Goal: Information Seeking & Learning: Learn about a topic

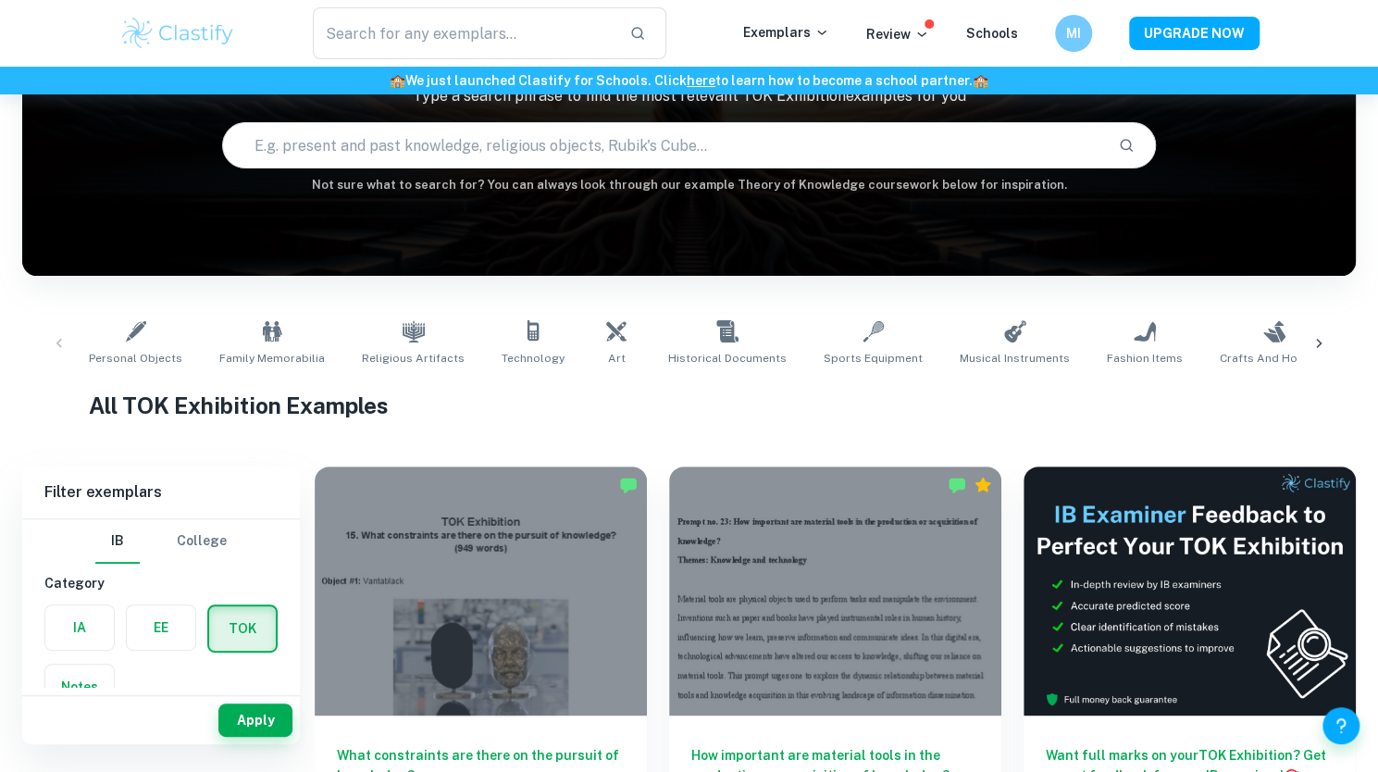
scroll to position [49, 0]
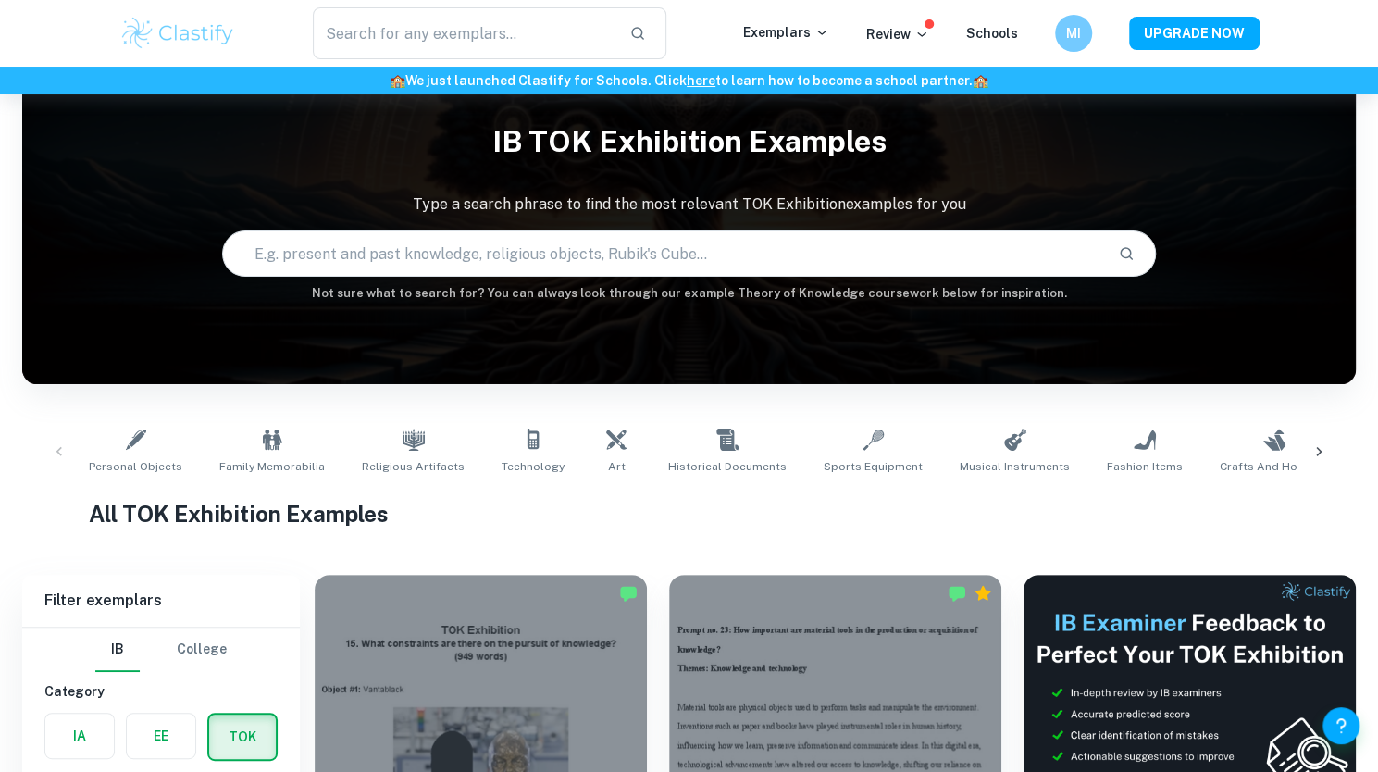
click at [199, 38] on img at bounding box center [178, 33] width 118 height 37
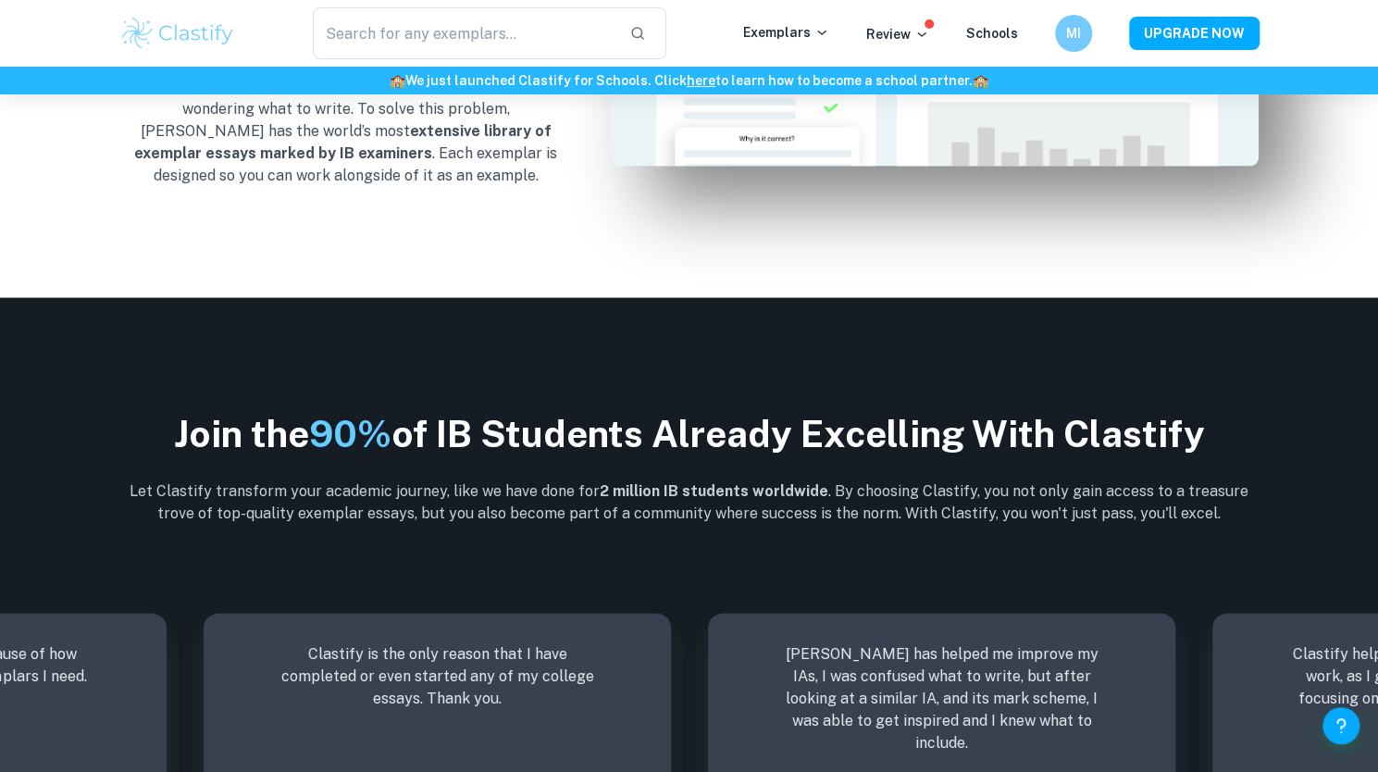
scroll to position [2272, 0]
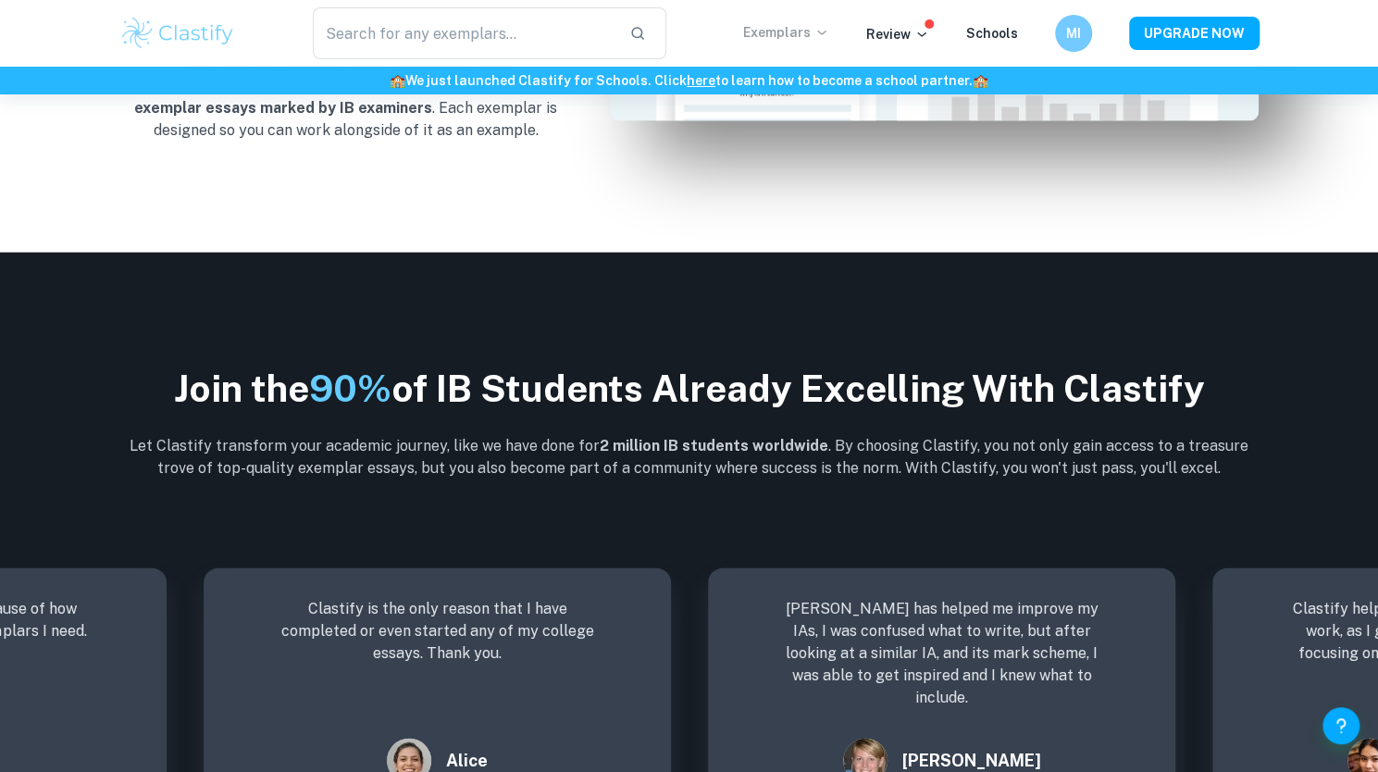
click at [827, 29] on icon at bounding box center [822, 32] width 15 height 15
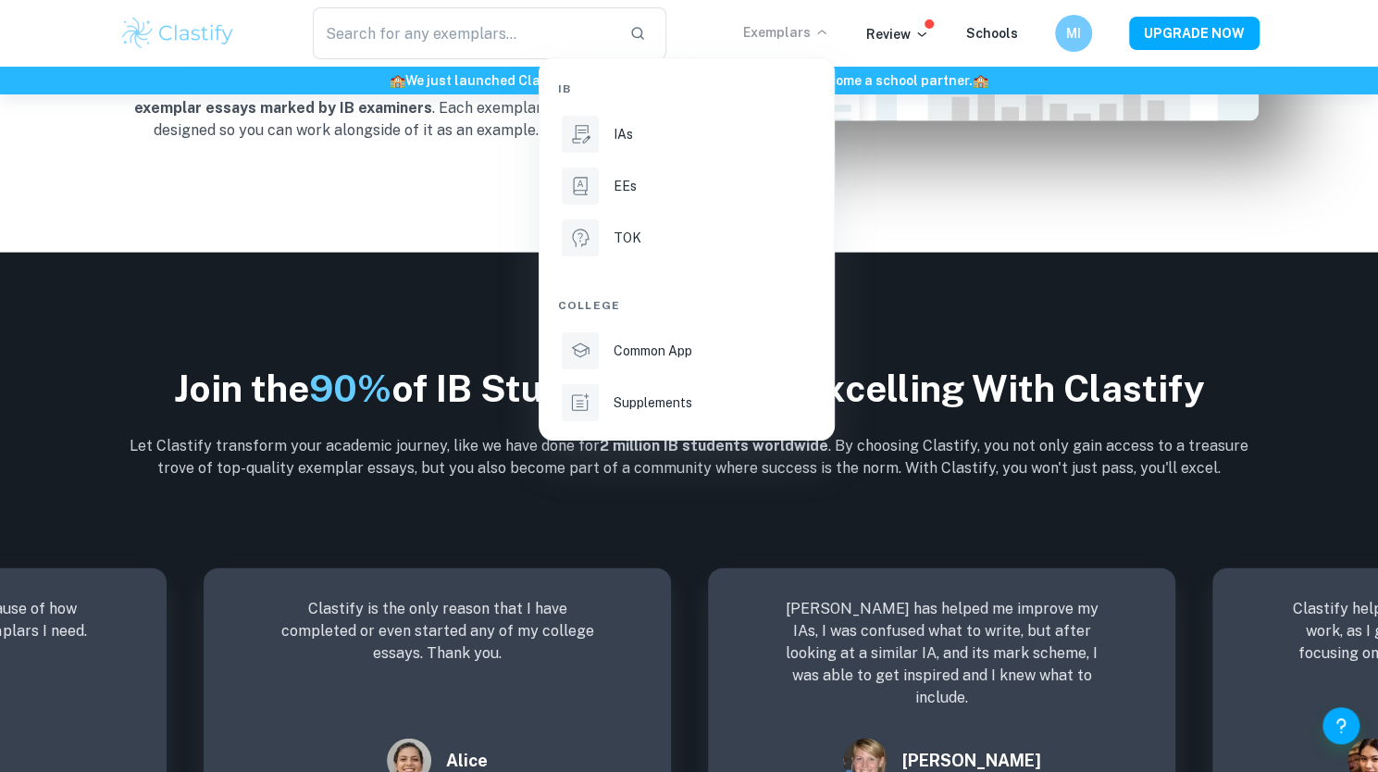
click at [938, 380] on div at bounding box center [689, 386] width 1378 height 772
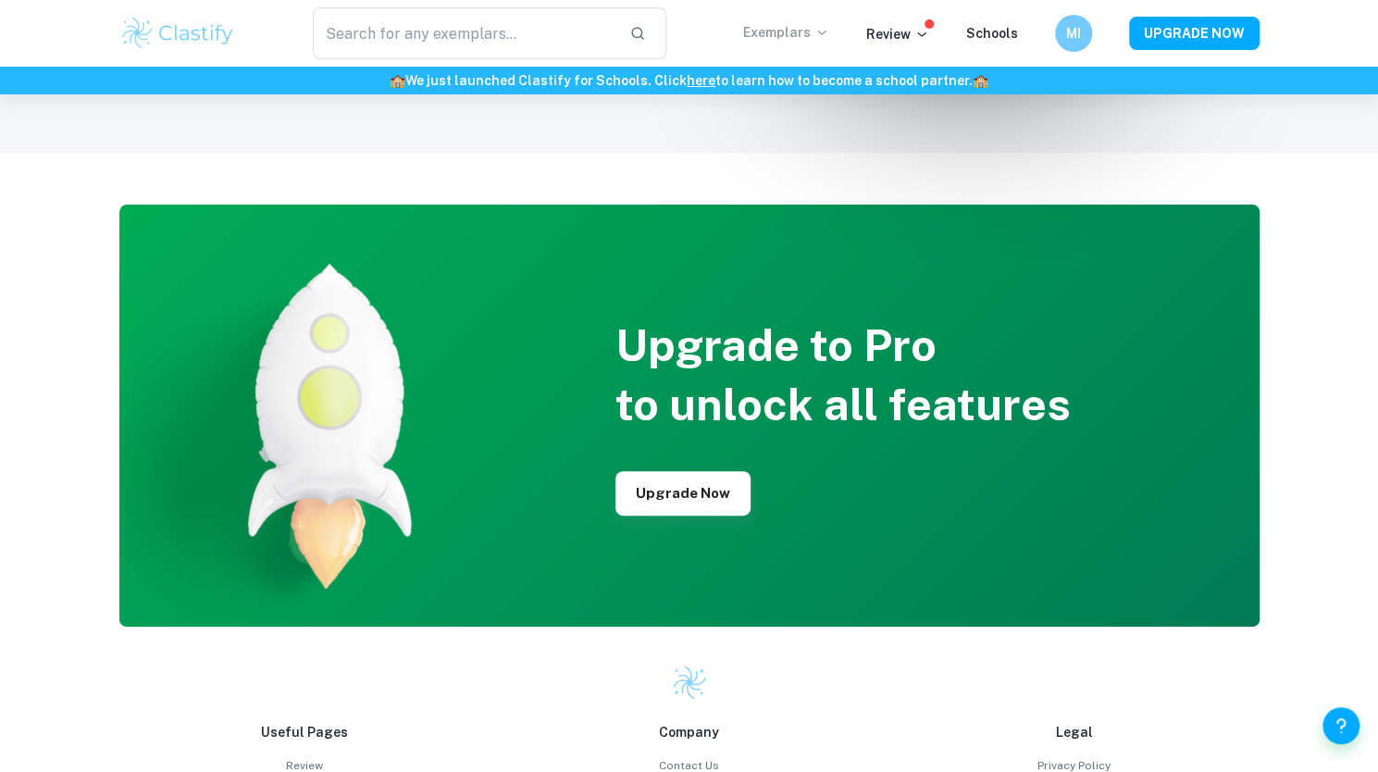
scroll to position [4389, 0]
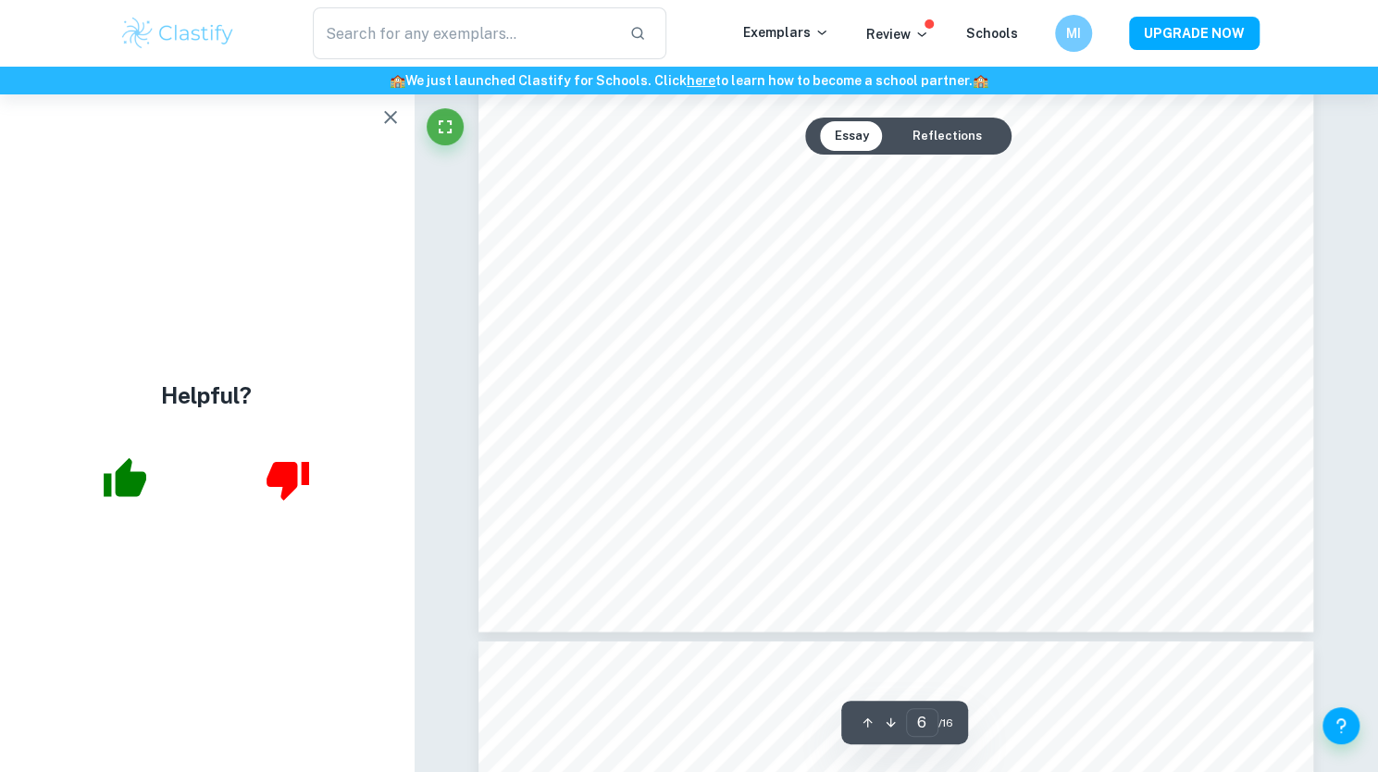
scroll to position [6899, 0]
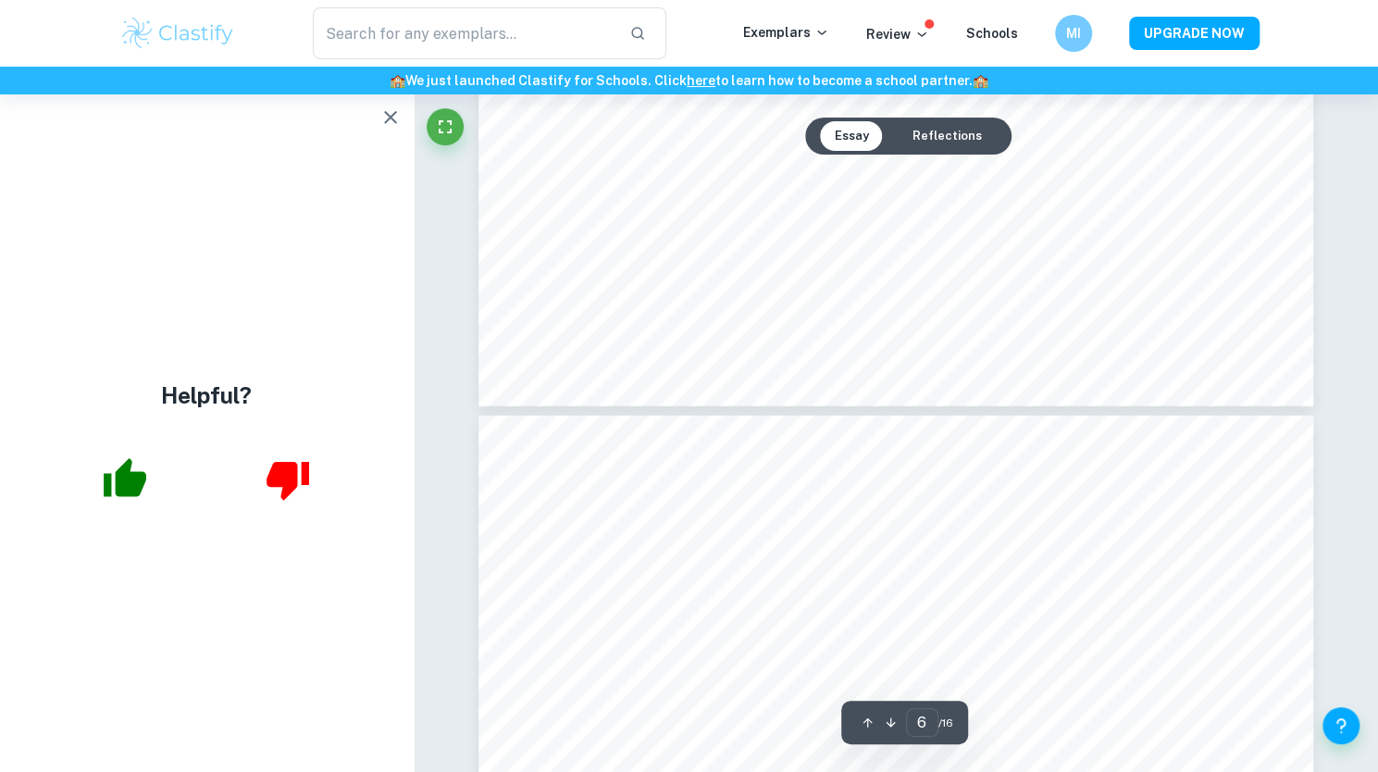
type input "7"
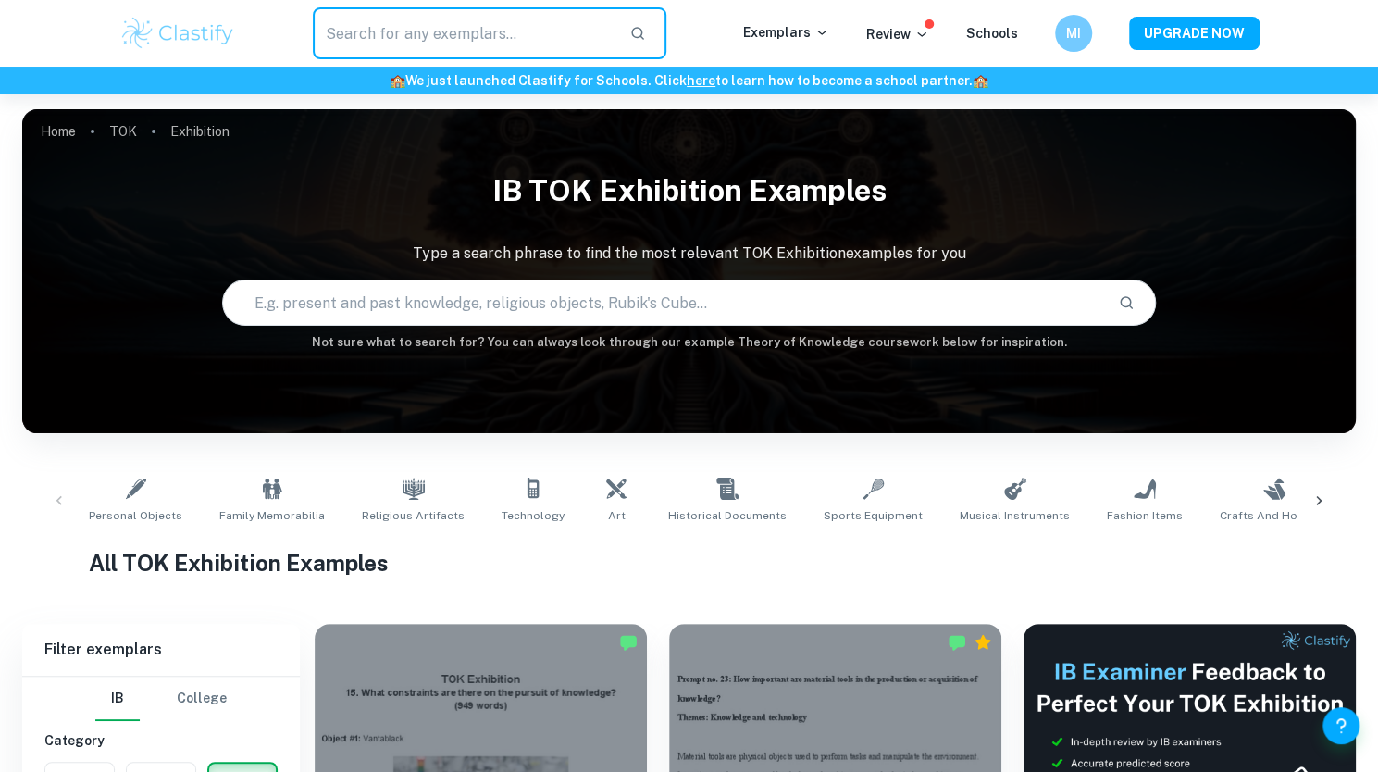
click at [575, 38] on input "text" at bounding box center [464, 33] width 303 height 52
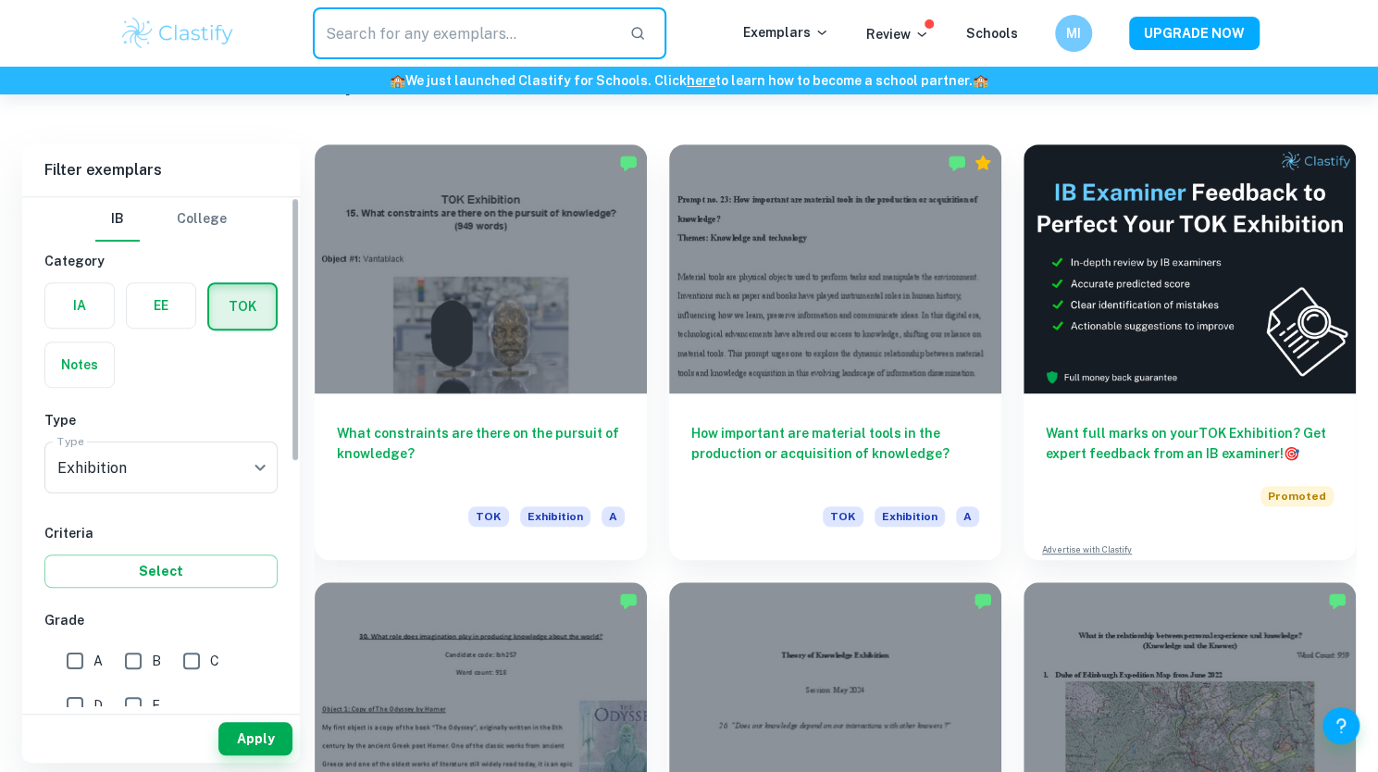
click at [133, 318] on label "button" at bounding box center [161, 305] width 69 height 44
click at [0, 0] on input "radio" at bounding box center [0, 0] width 0 height 0
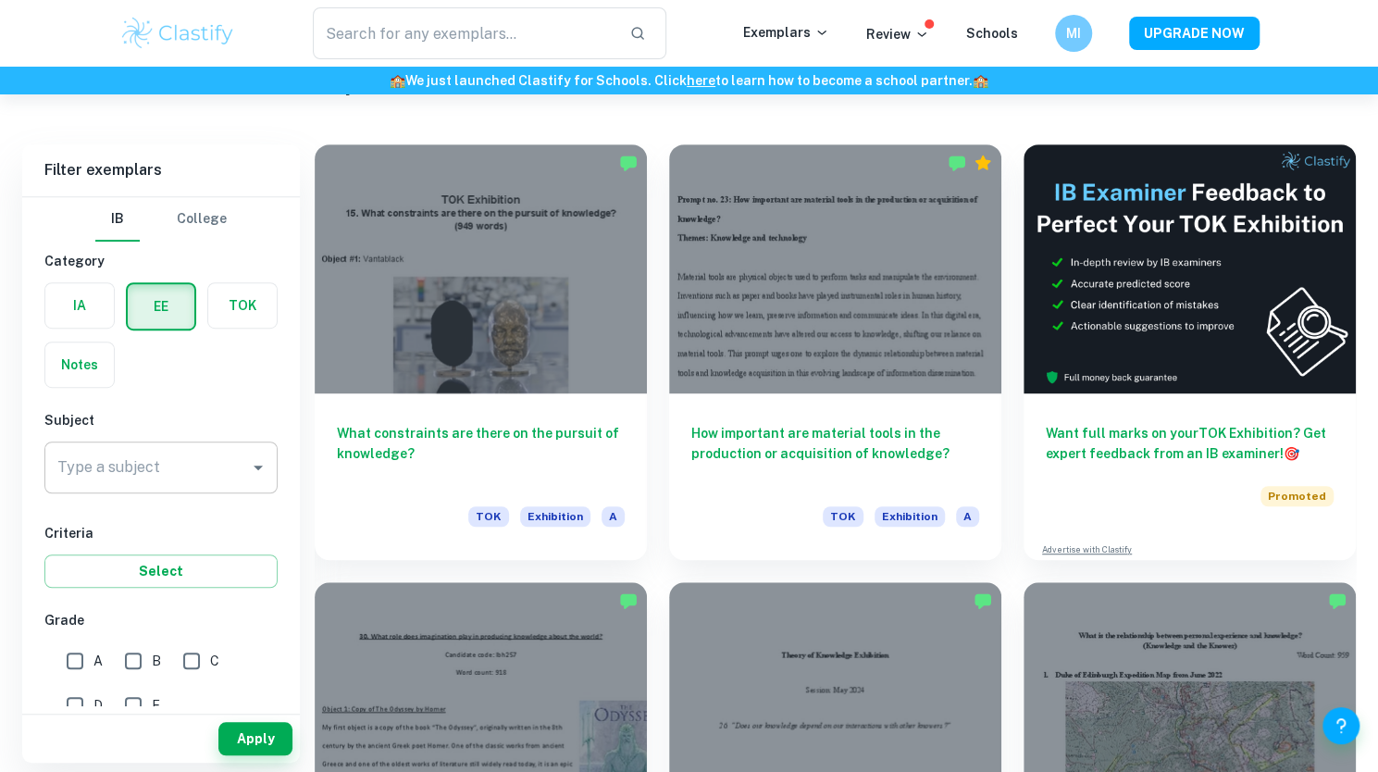
click at [201, 480] on input "Type a subject" at bounding box center [147, 467] width 189 height 35
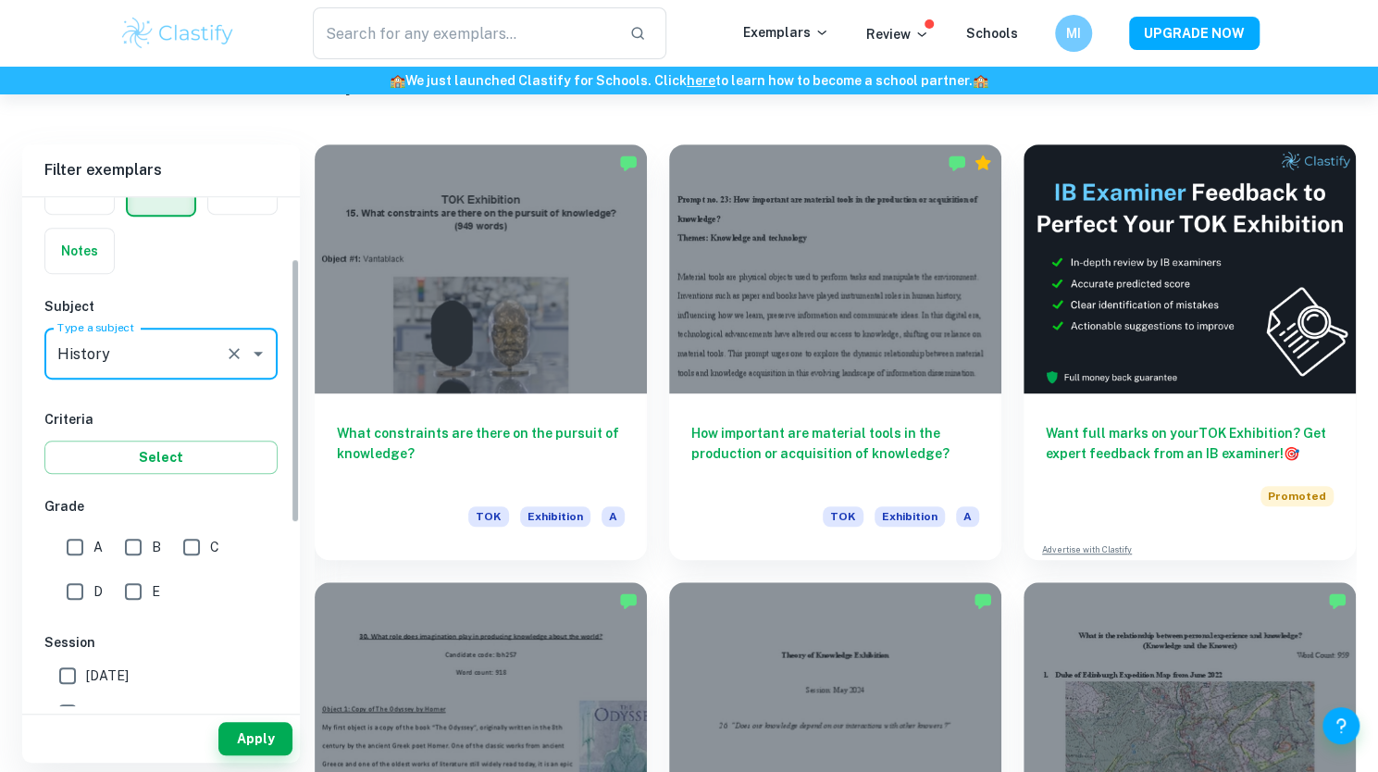
scroll to position [120, 0]
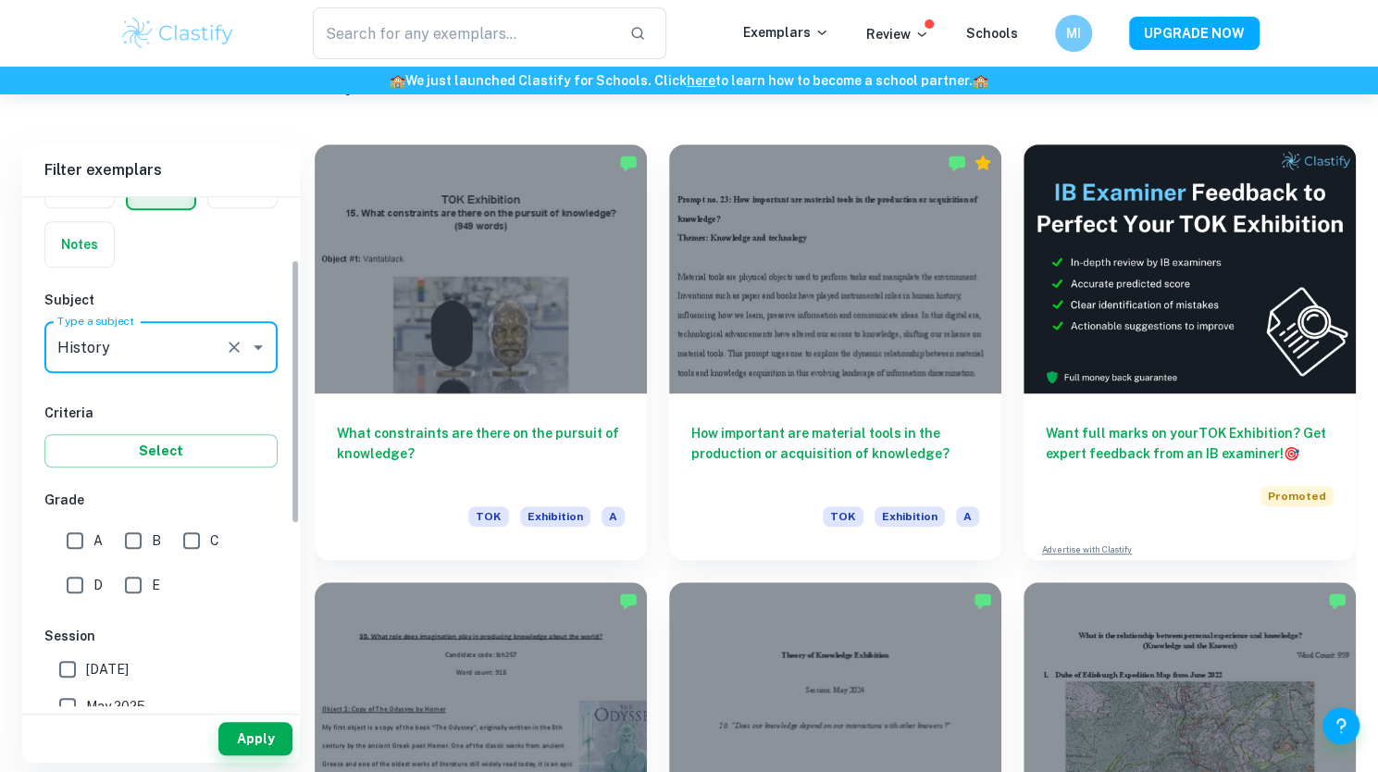
type input "History"
click at [81, 534] on input "A" at bounding box center [74, 540] width 37 height 37
checkbox input "true"
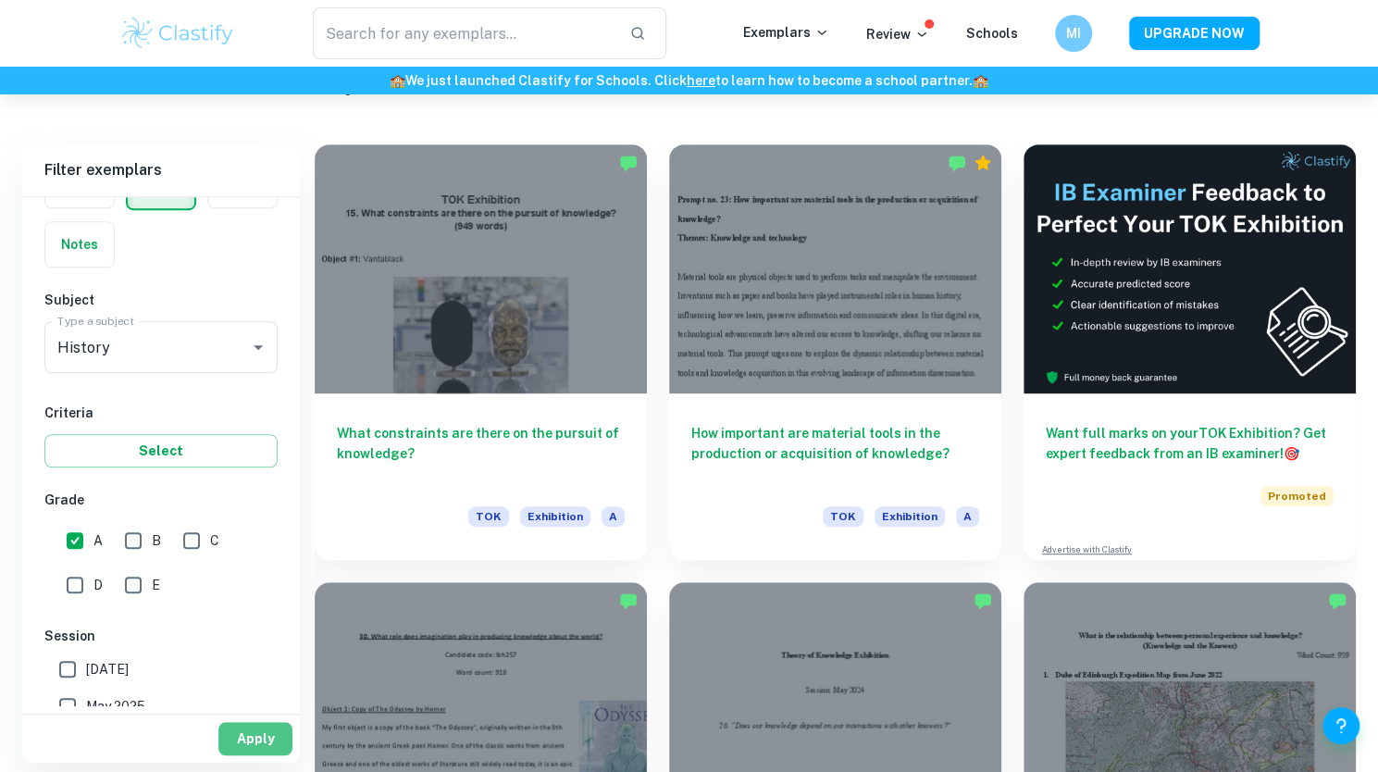
click at [244, 730] on button "Apply" at bounding box center [255, 738] width 74 height 33
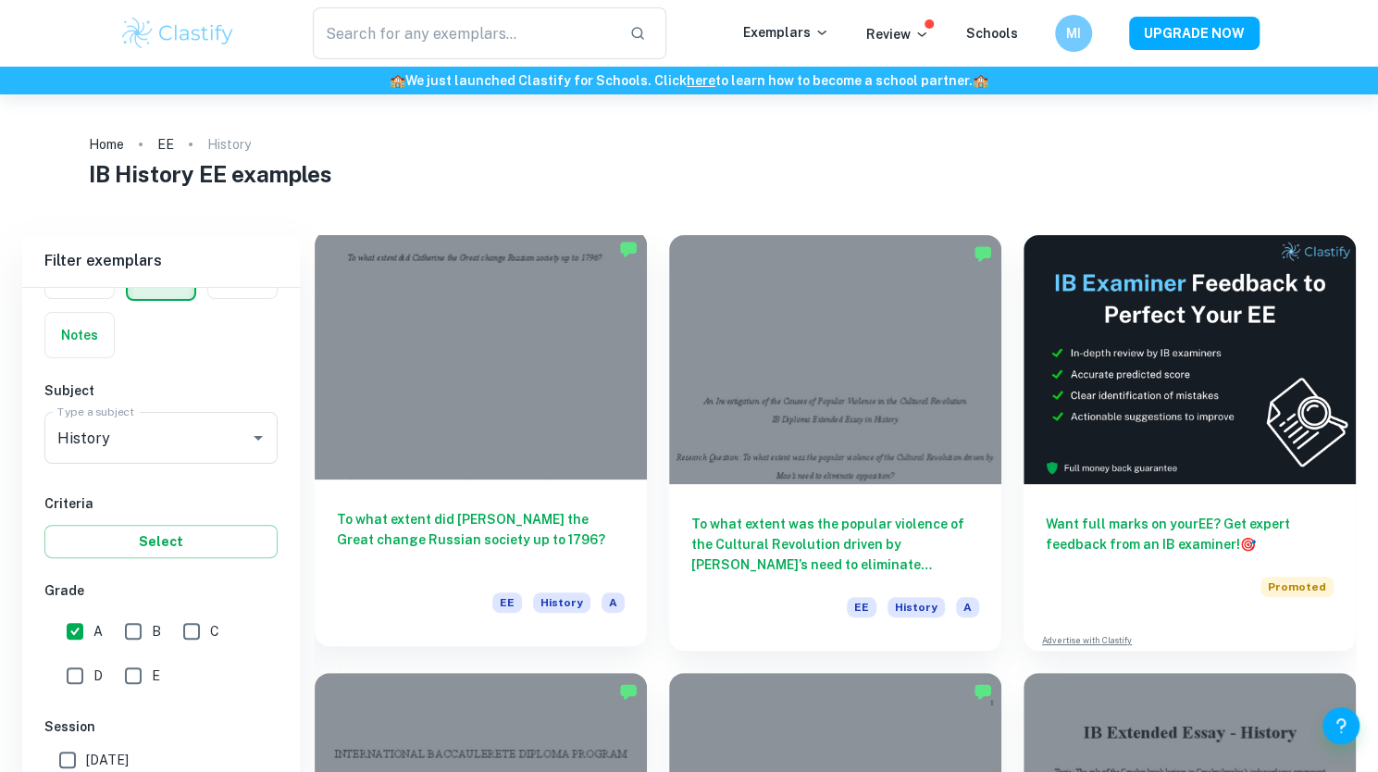
scroll to position [83, 0]
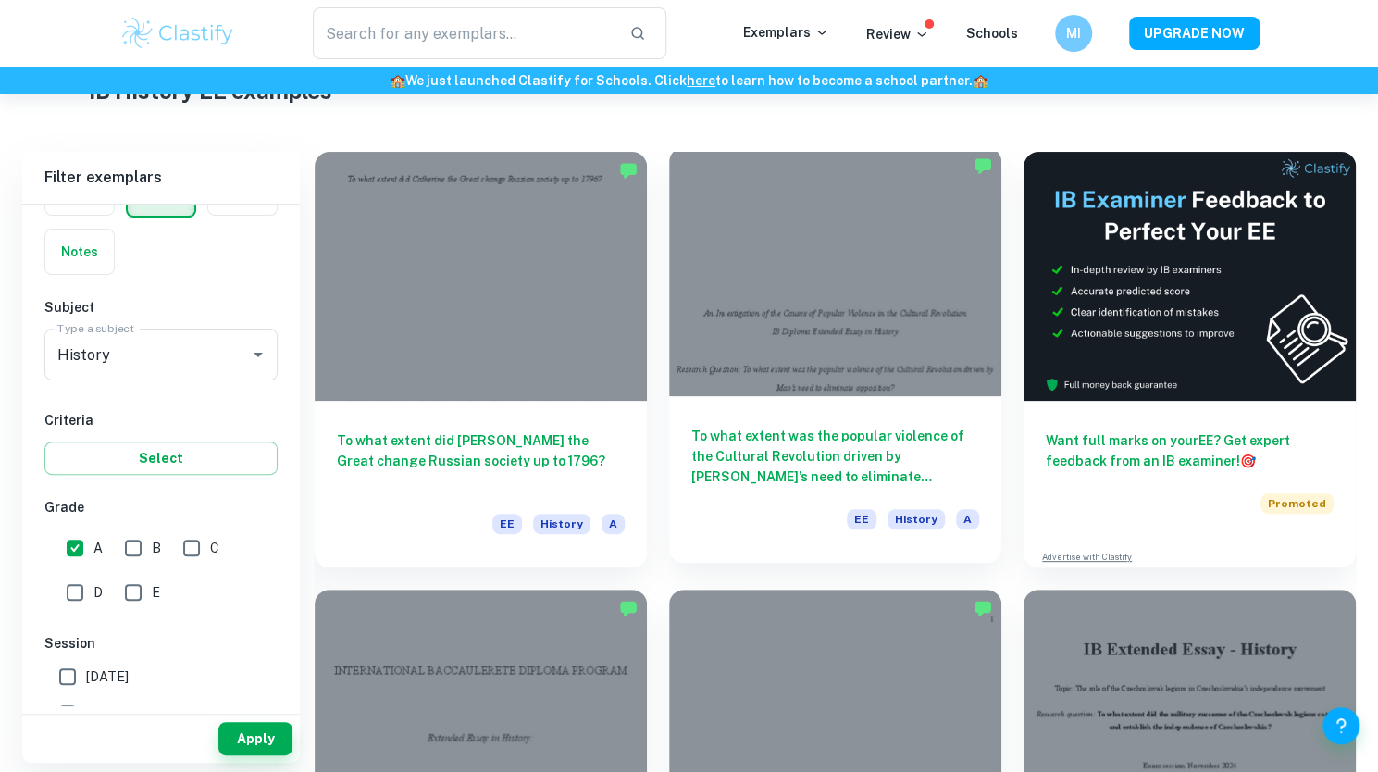
click at [905, 379] on div at bounding box center [835, 271] width 332 height 249
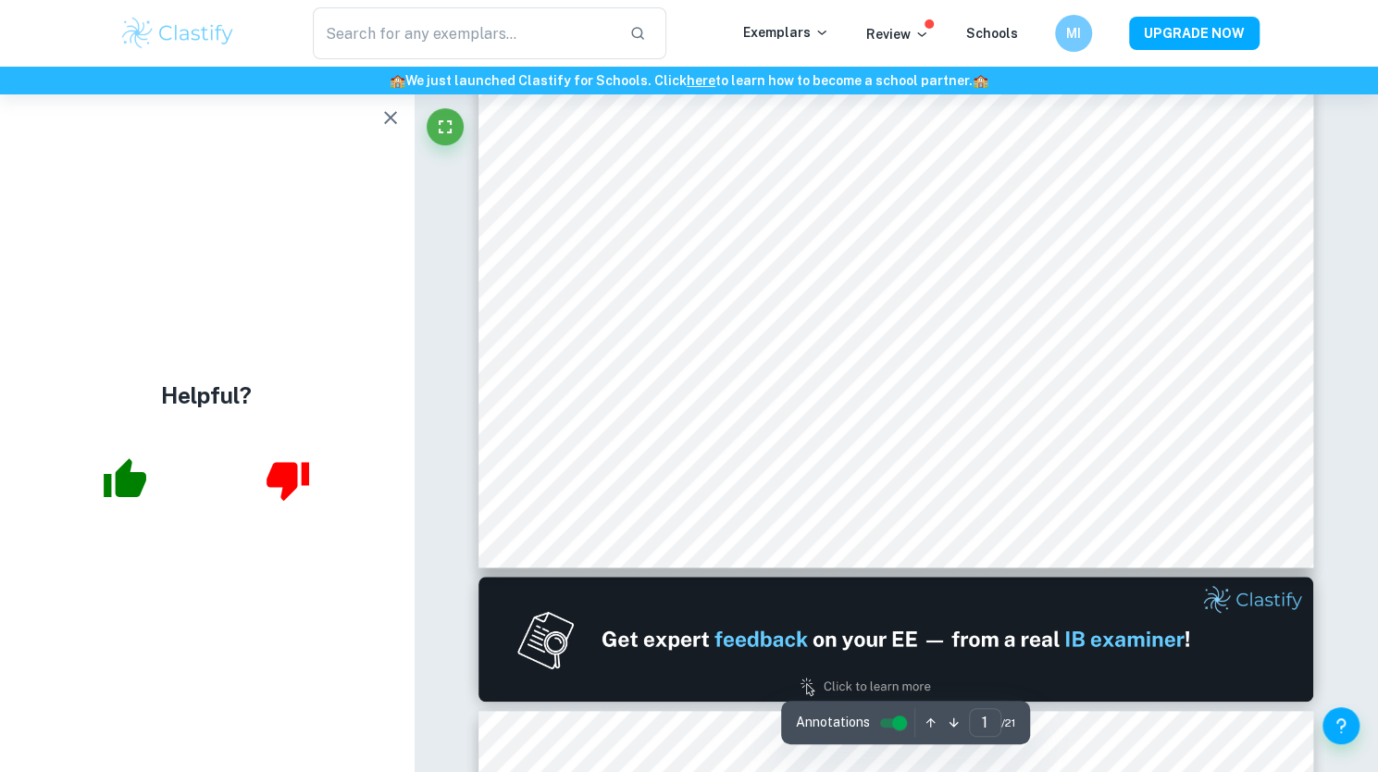
type input "2"
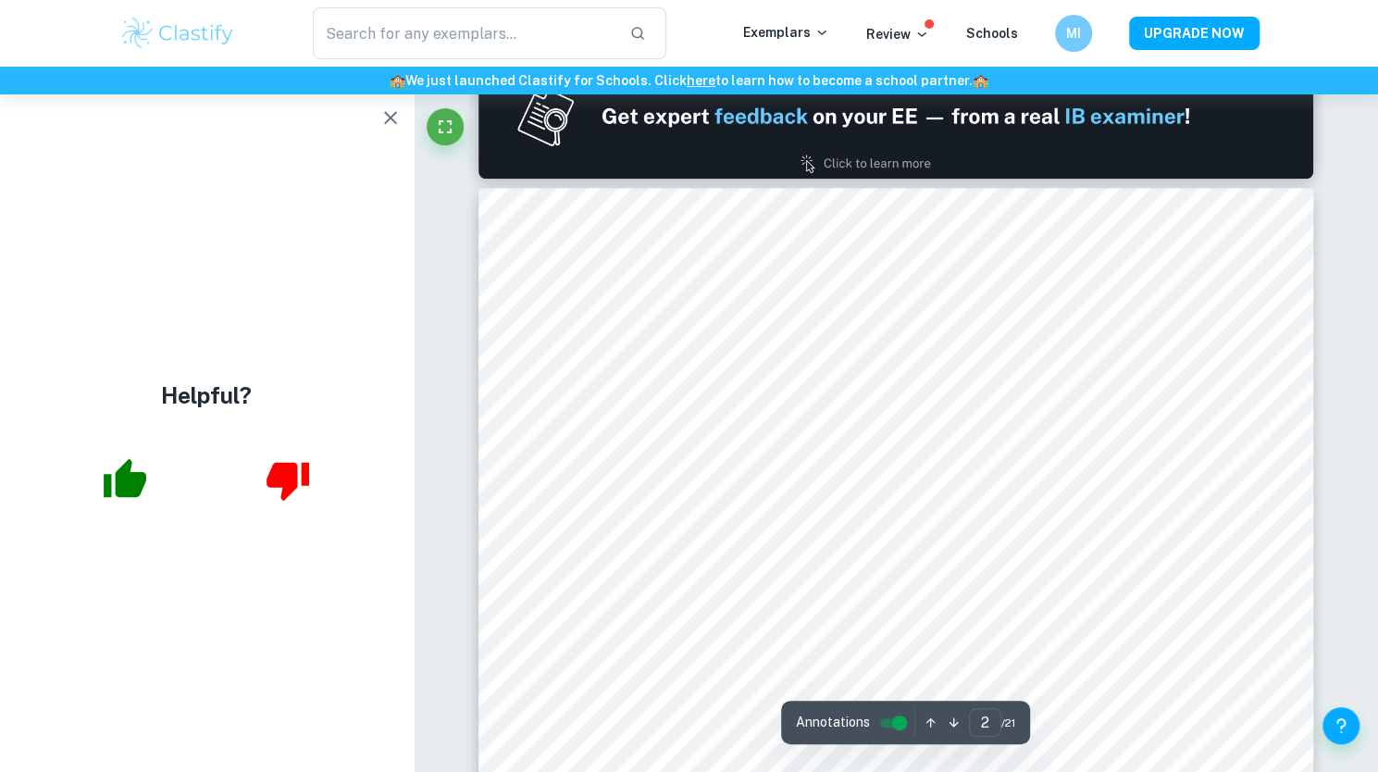
scroll to position [1150, 0]
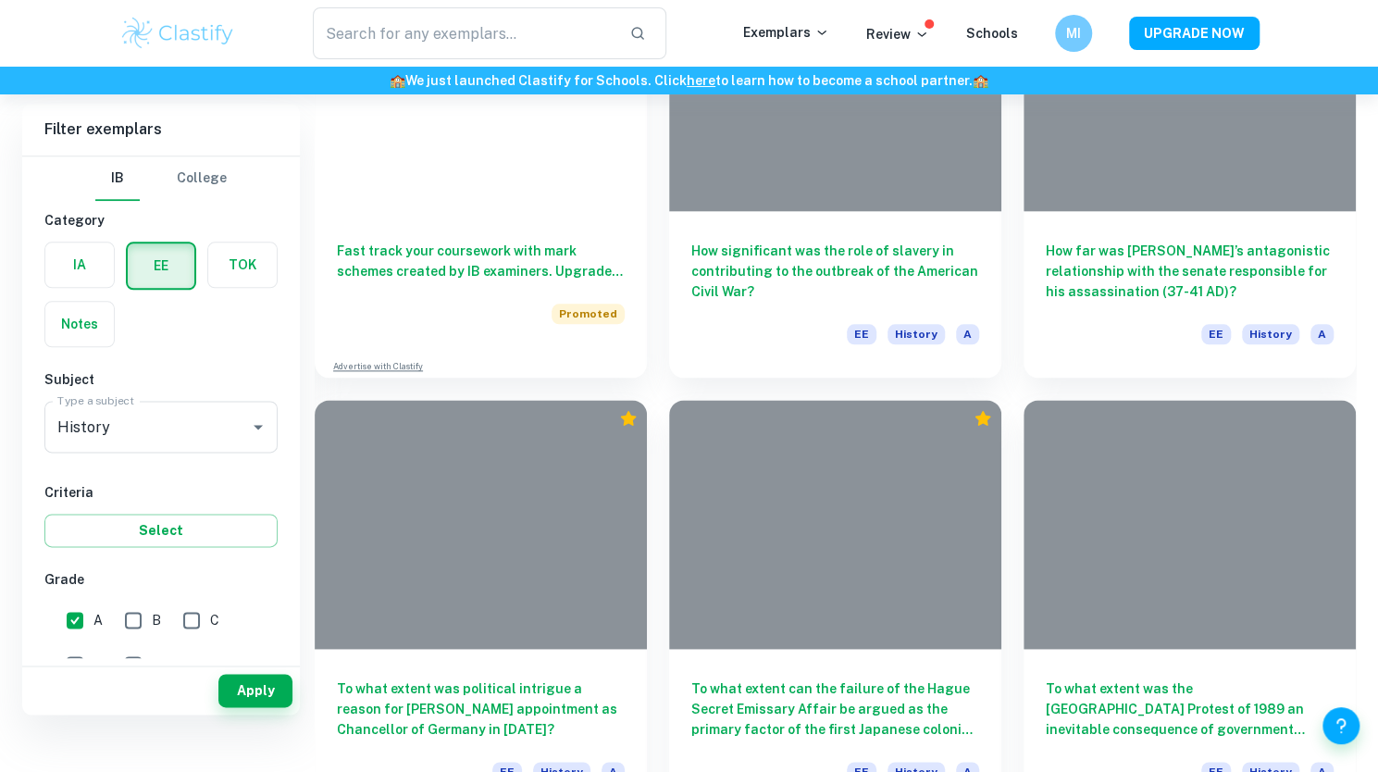
scroll to position [83, 0]
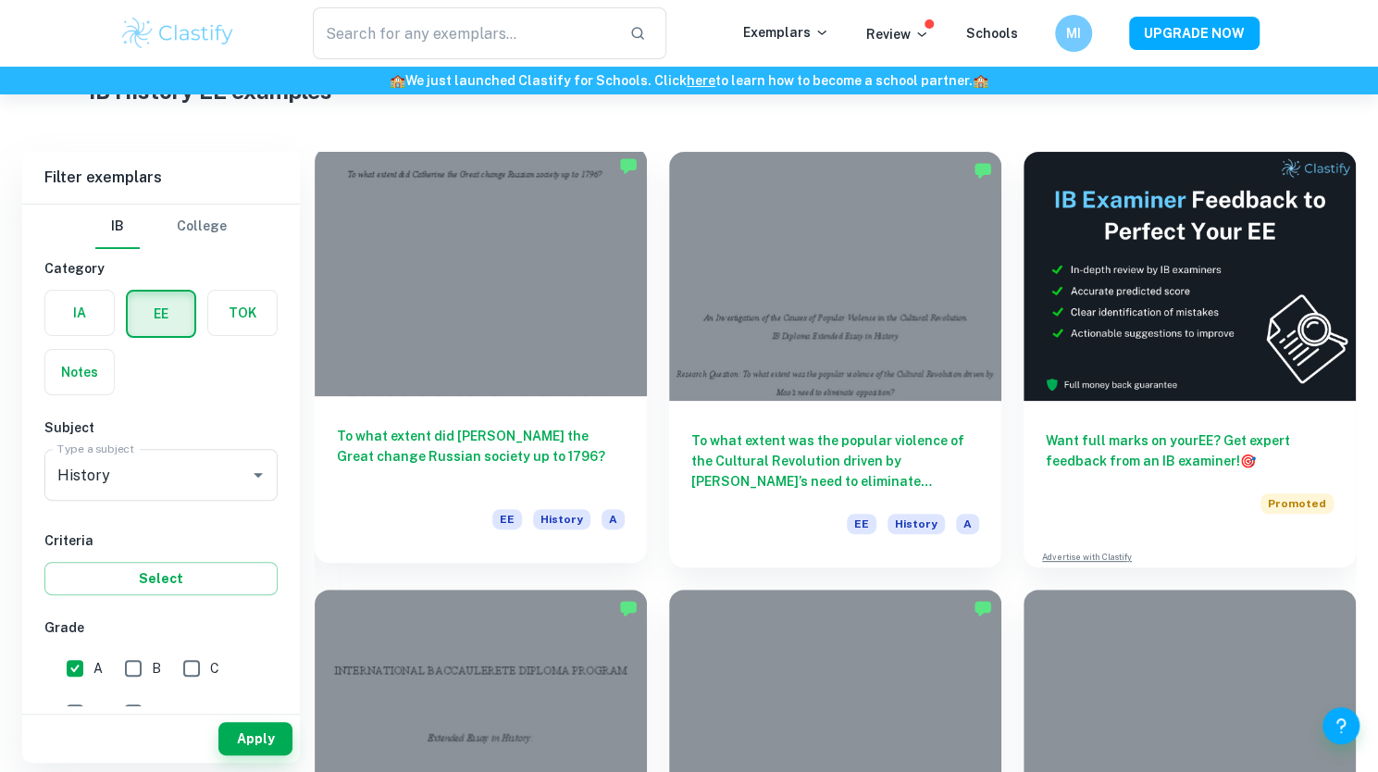
click at [473, 364] on div at bounding box center [481, 271] width 332 height 249
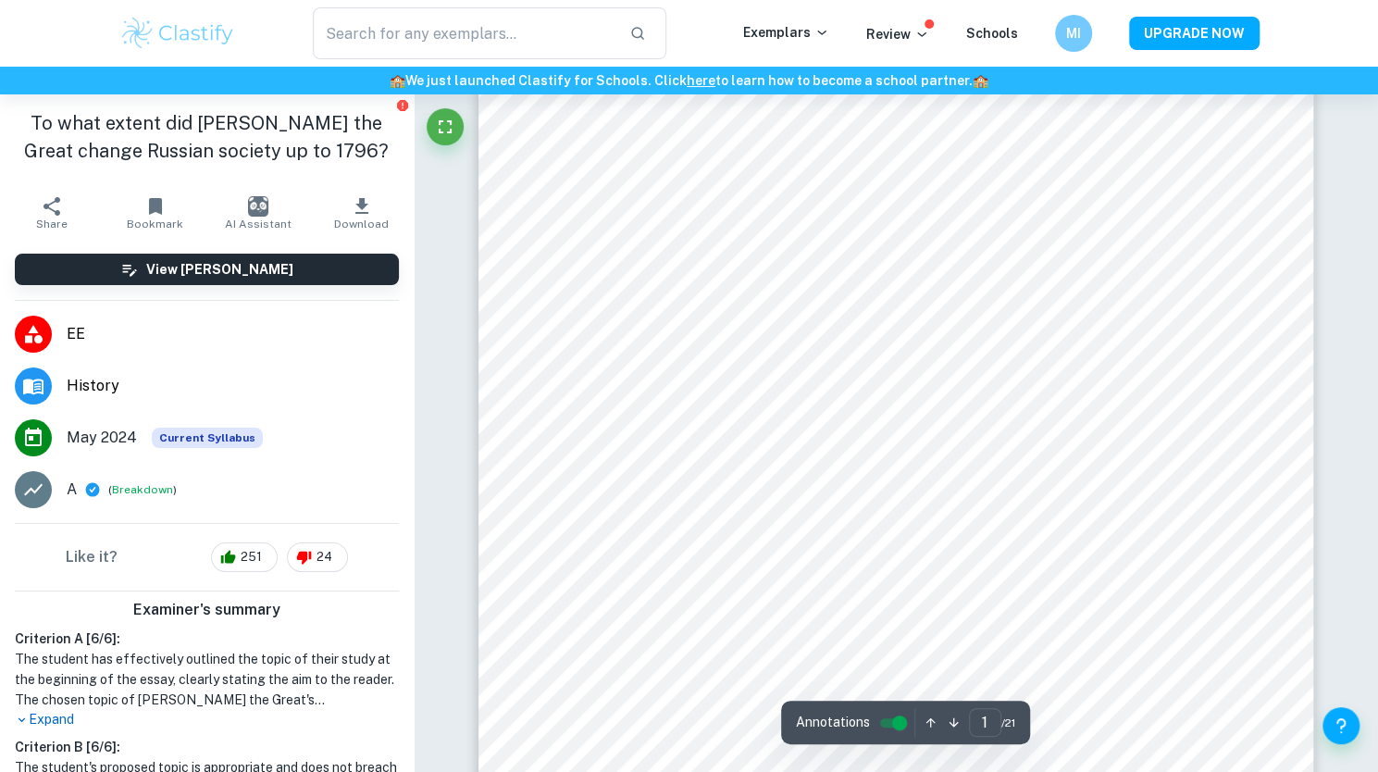
scroll to position [103, 0]
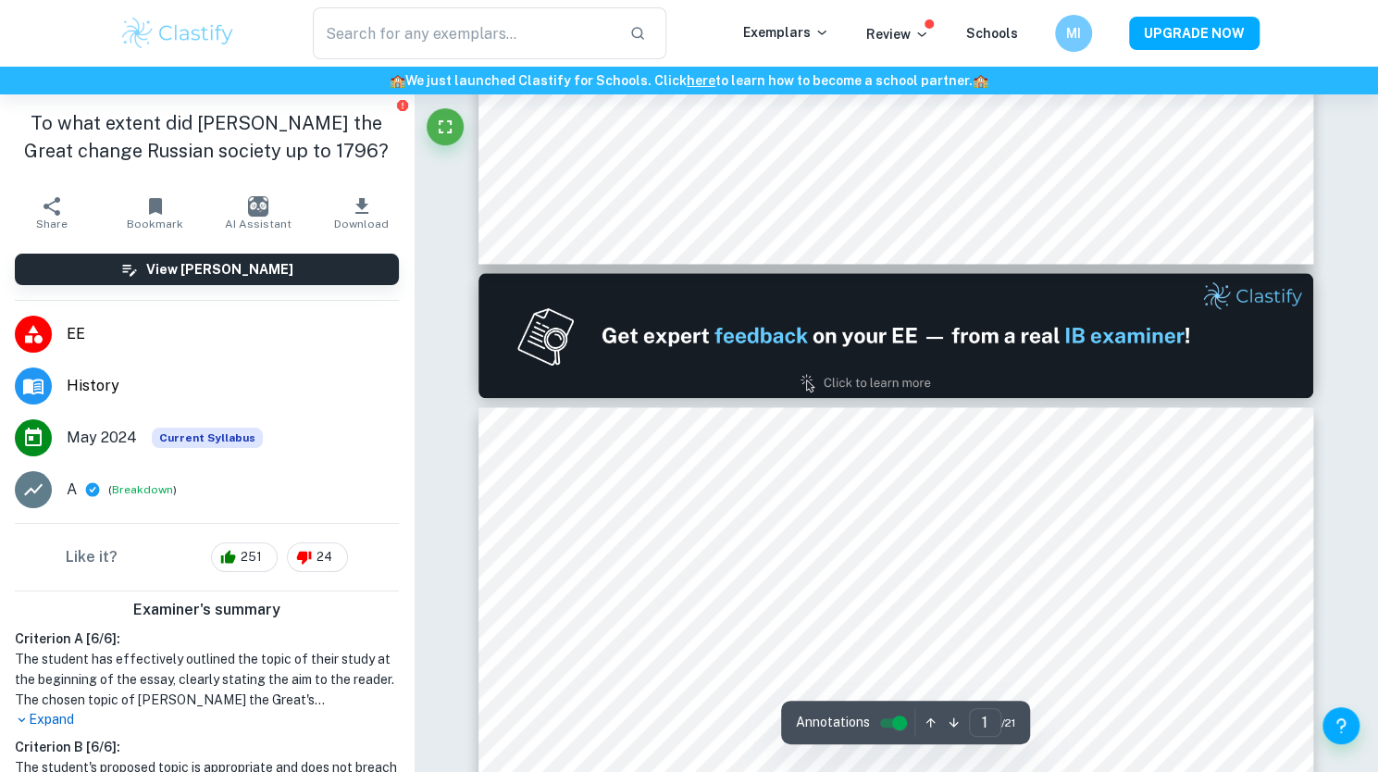
type input "2"
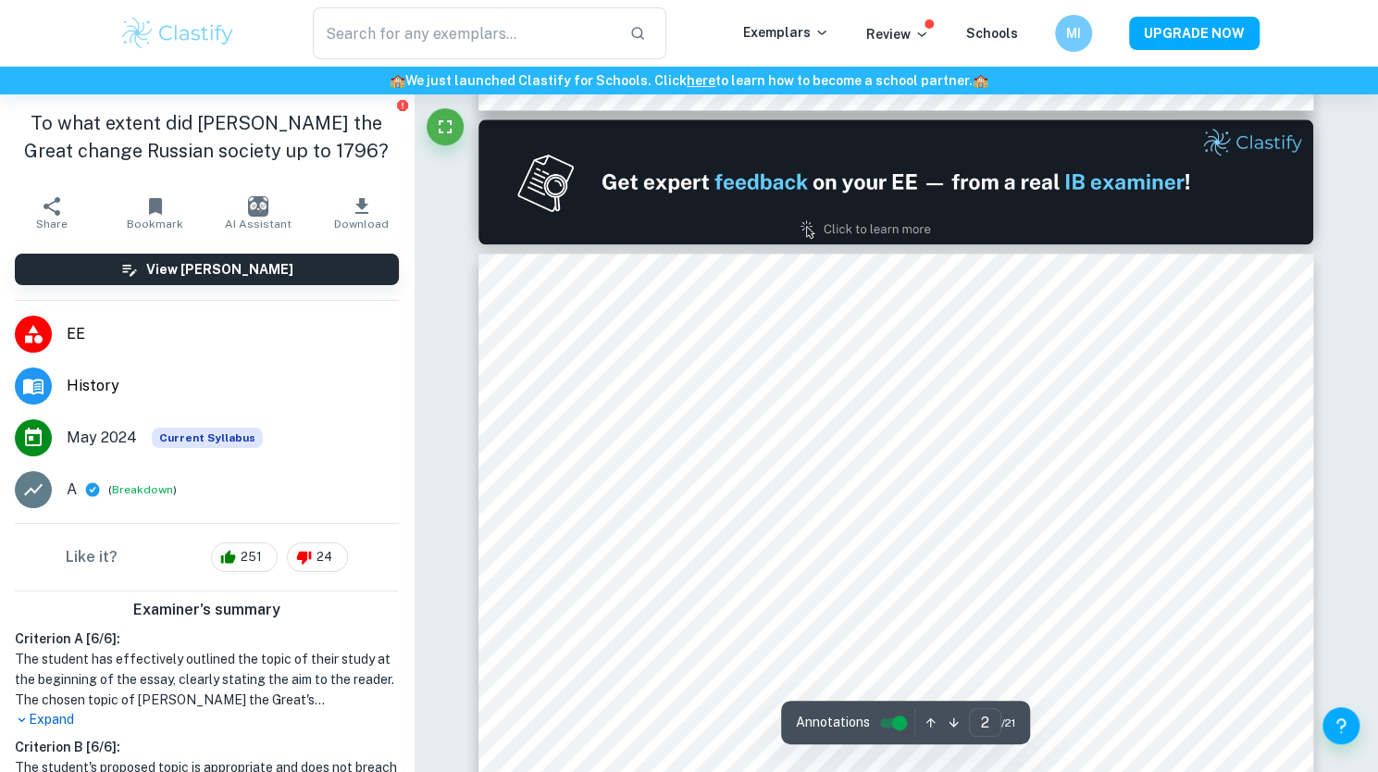
scroll to position [1191, 0]
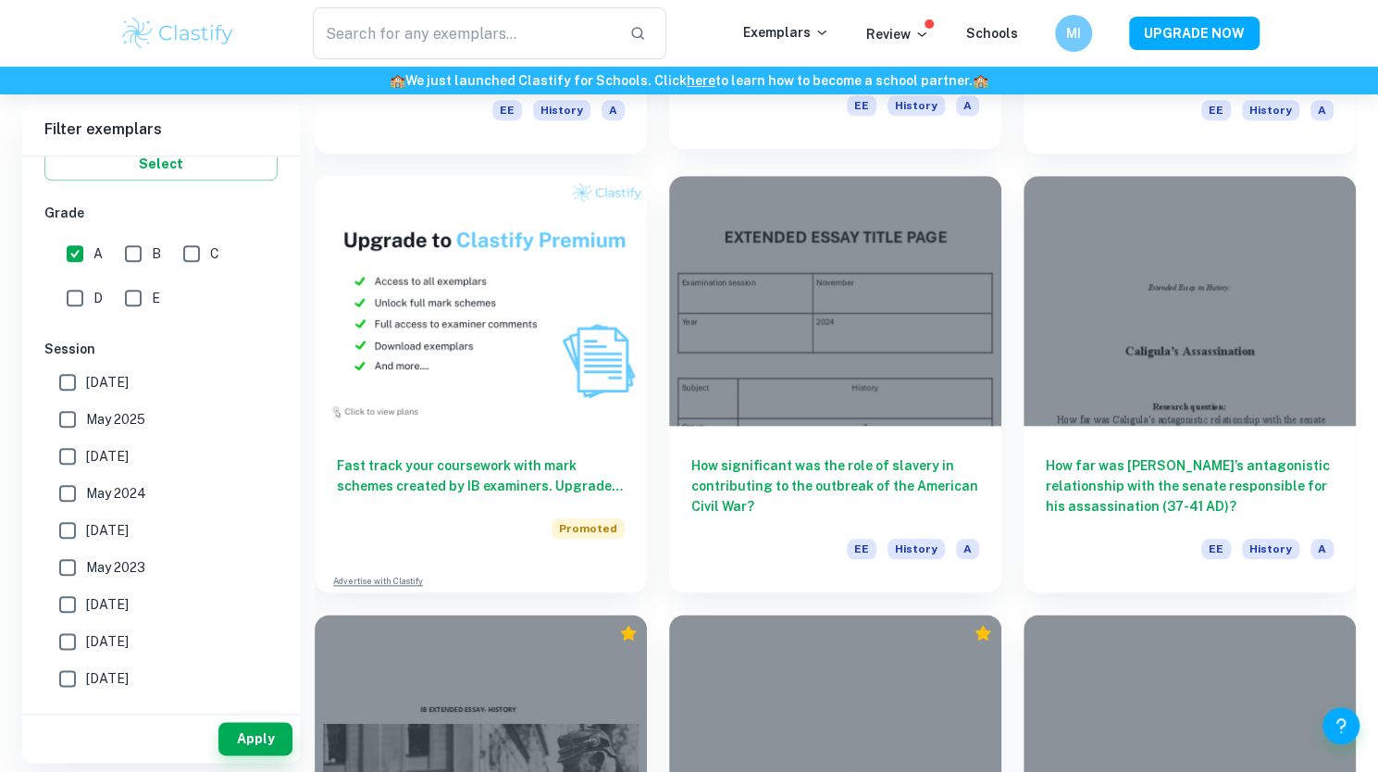
scroll to position [948, 0]
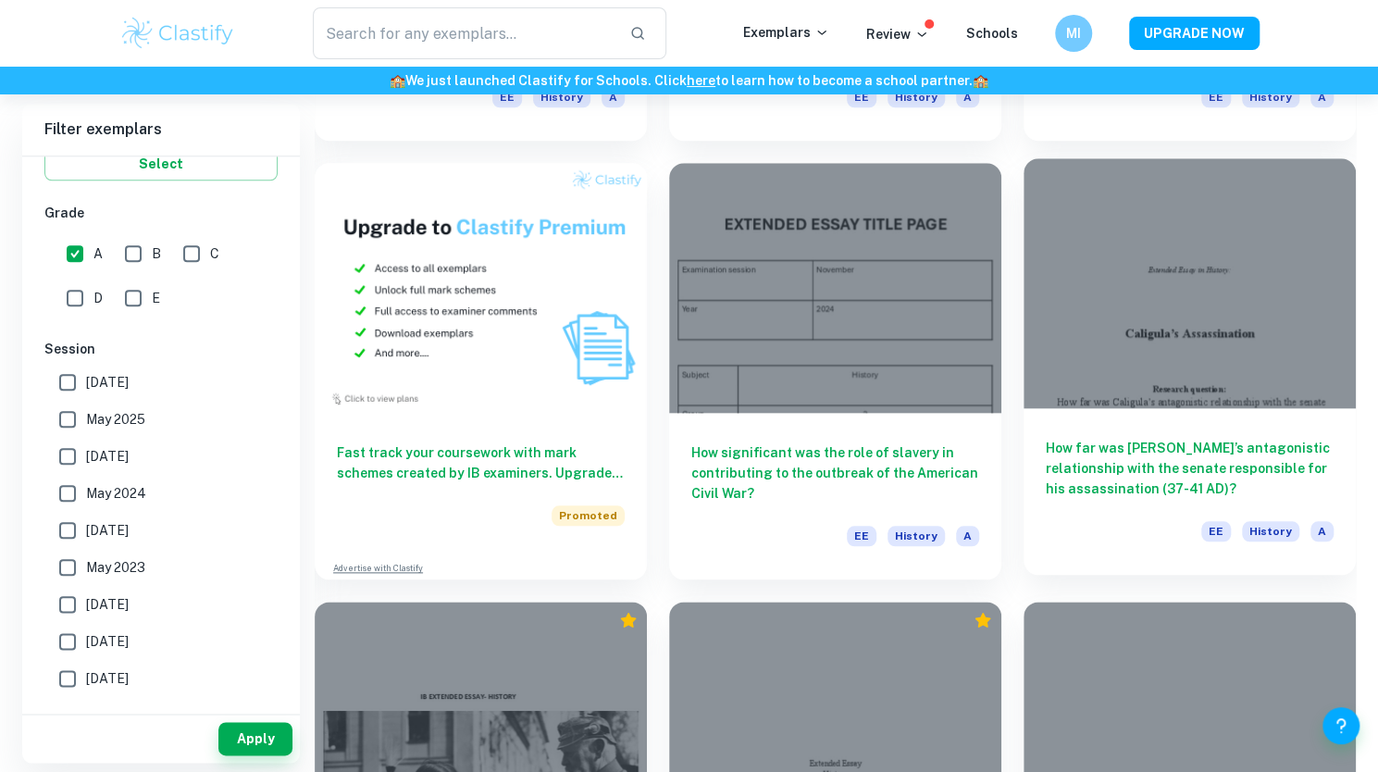
click at [1145, 386] on div at bounding box center [1190, 282] width 332 height 249
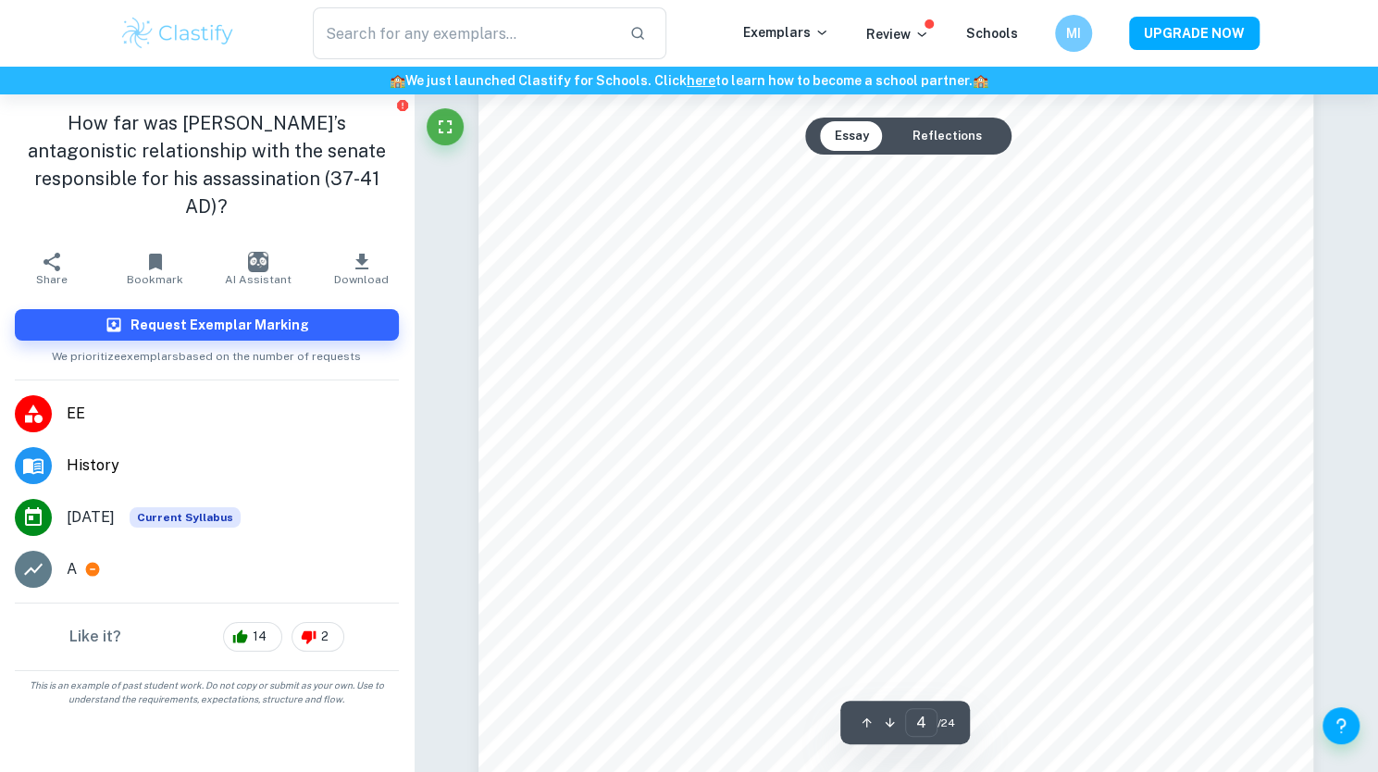
scroll to position [3885, 0]
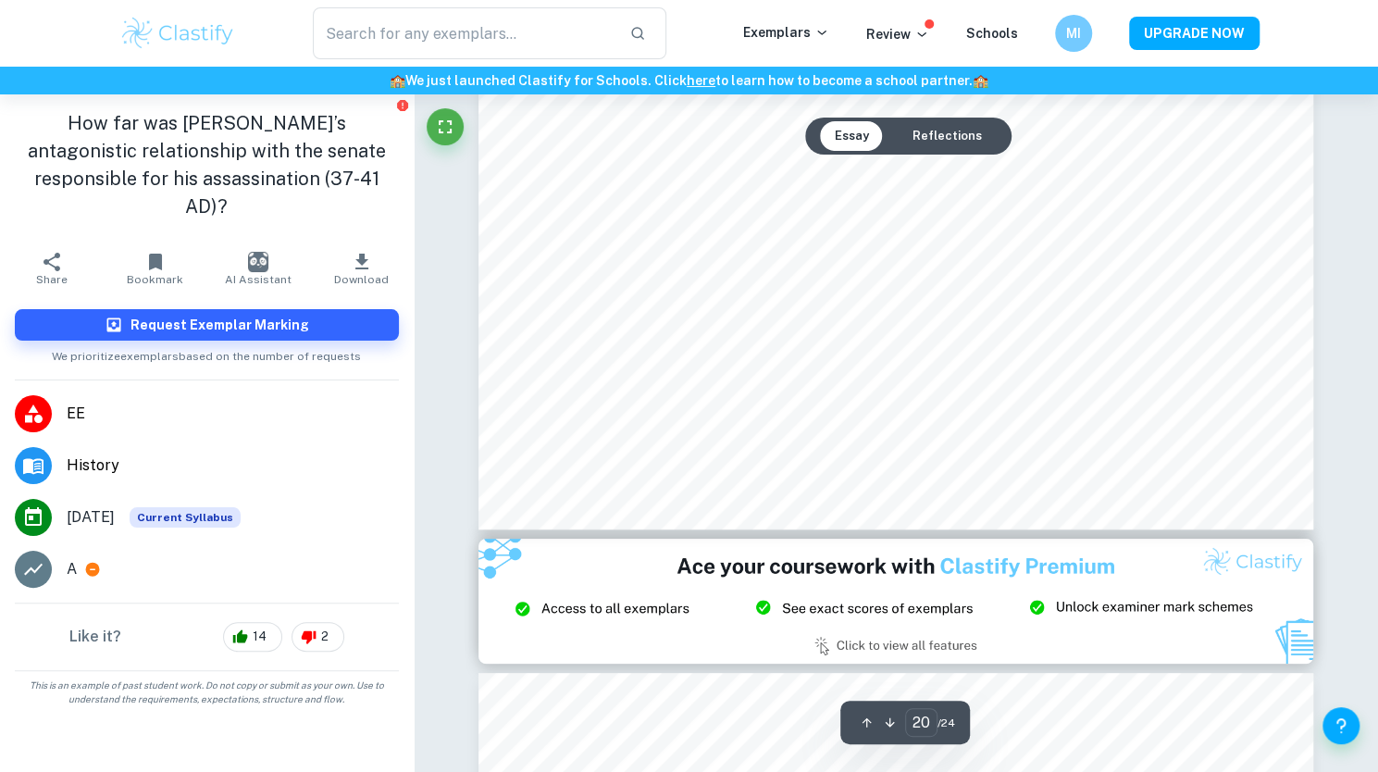
type input "21"
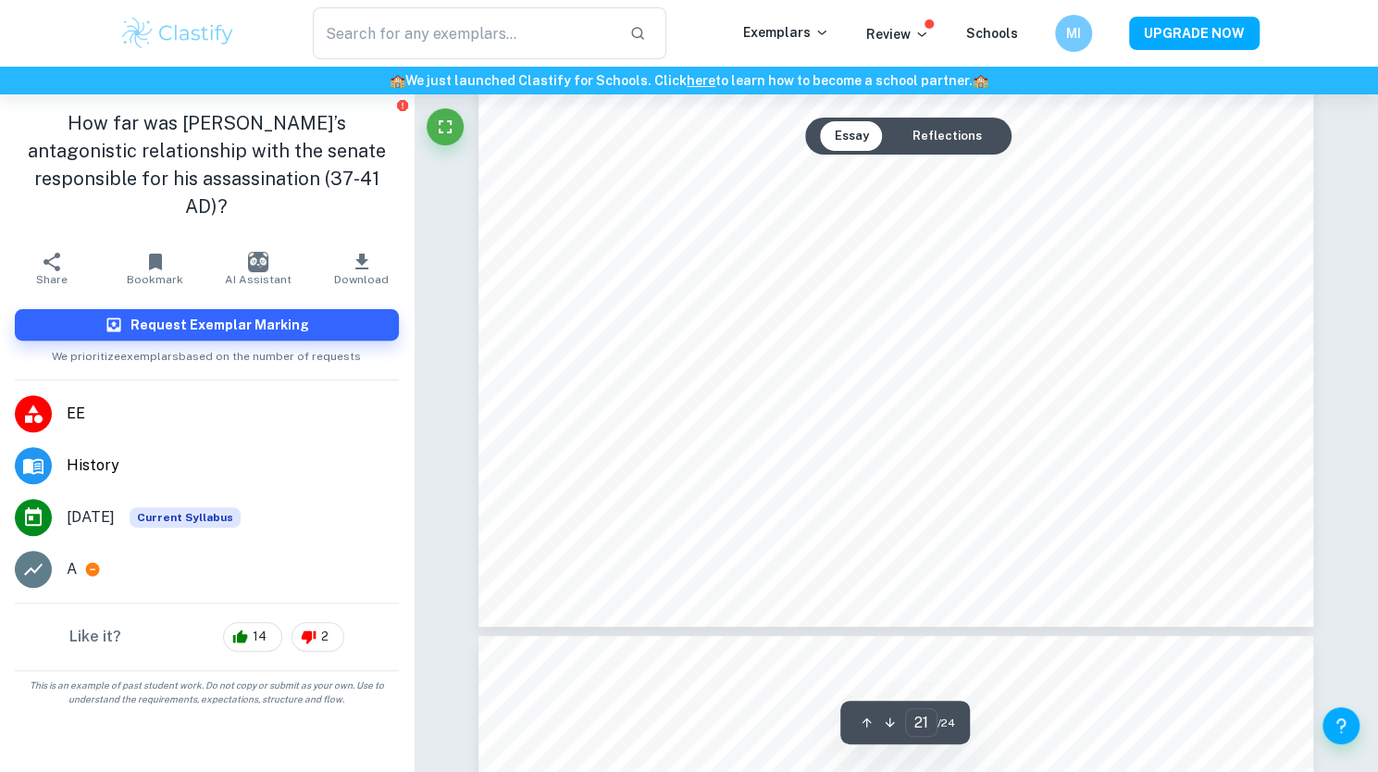
scroll to position [24927, 0]
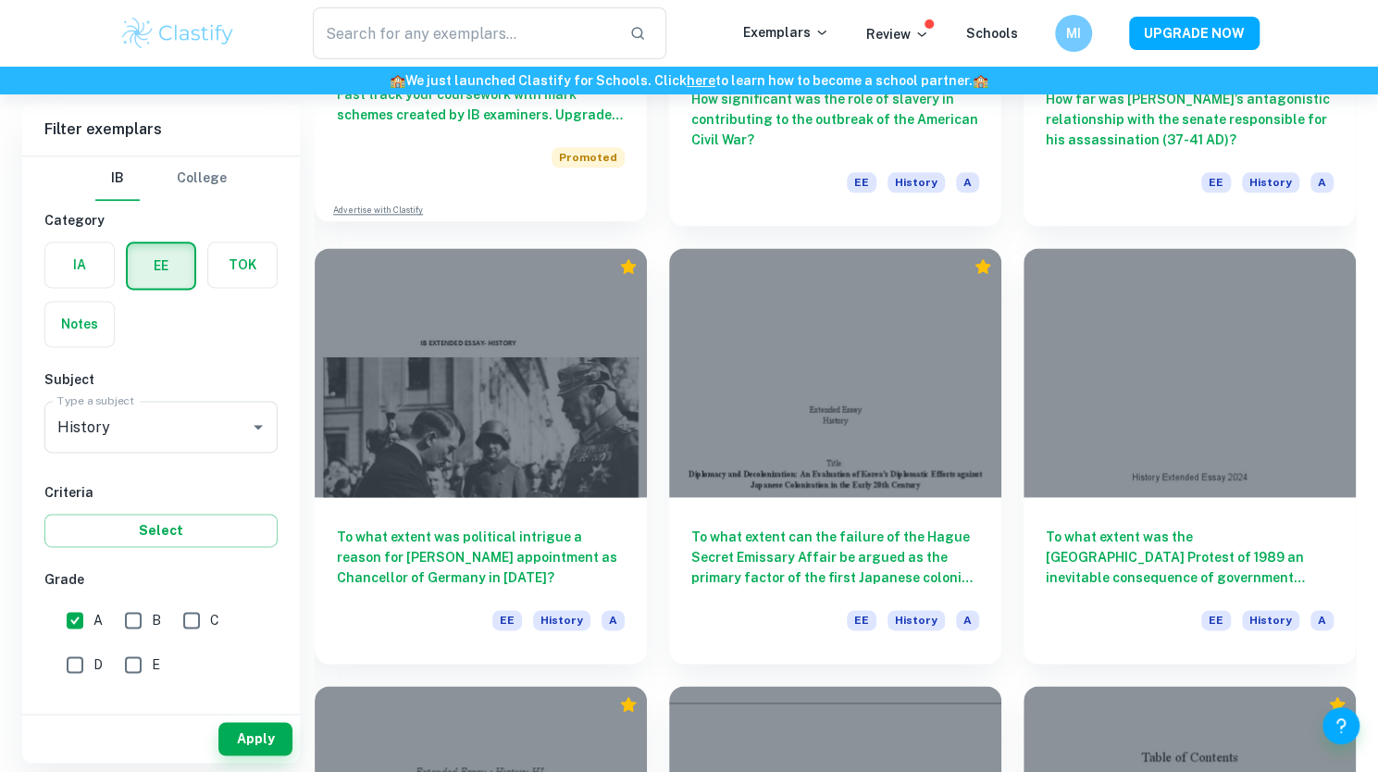
scroll to position [1318, 0]
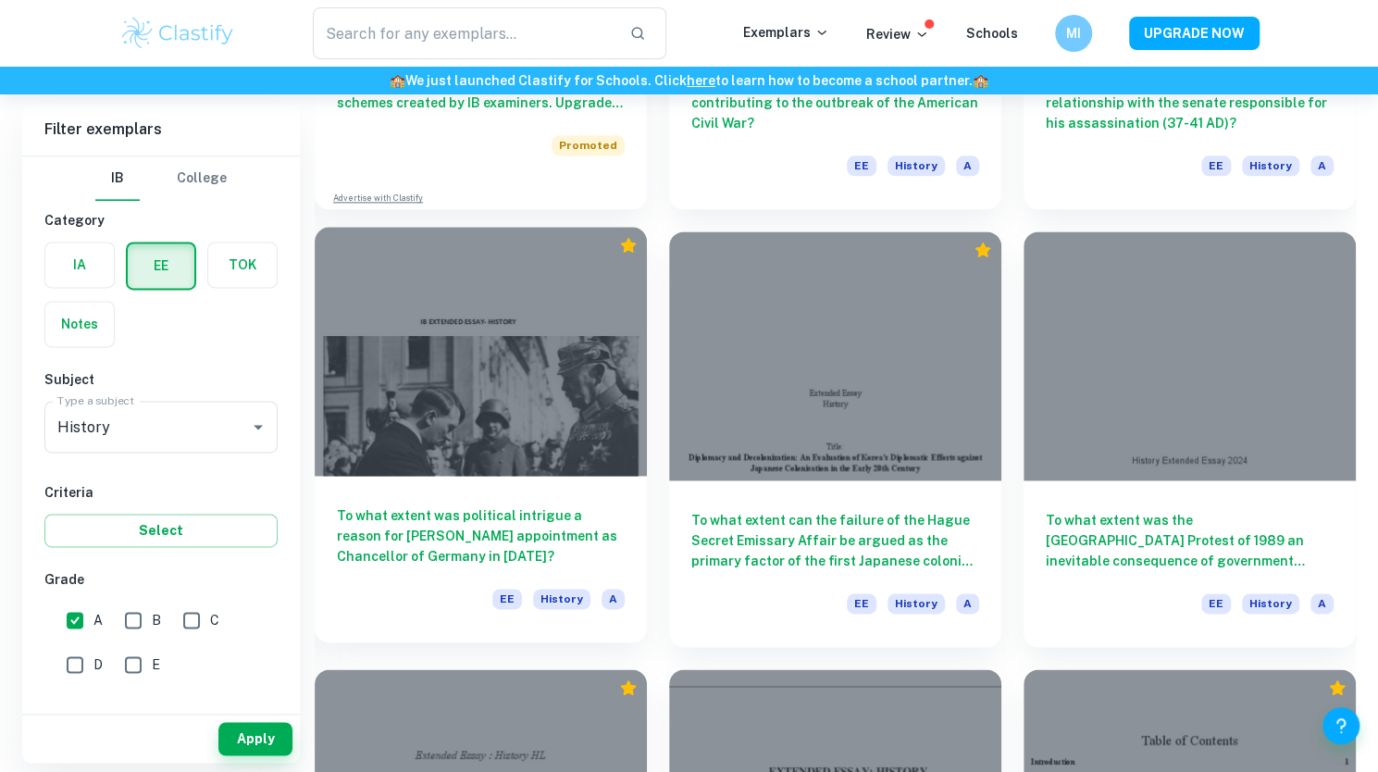
click at [480, 443] on div at bounding box center [481, 351] width 332 height 249
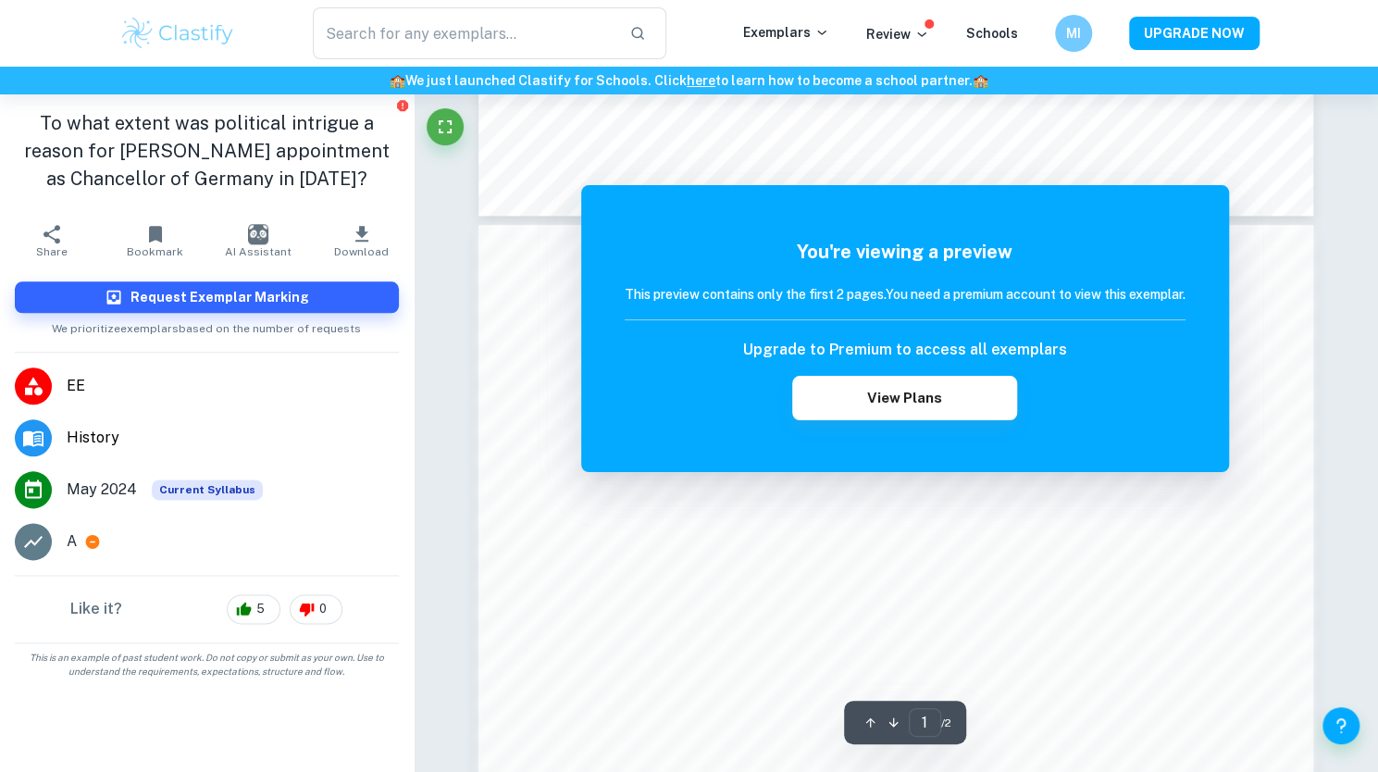
scroll to position [1079, 0]
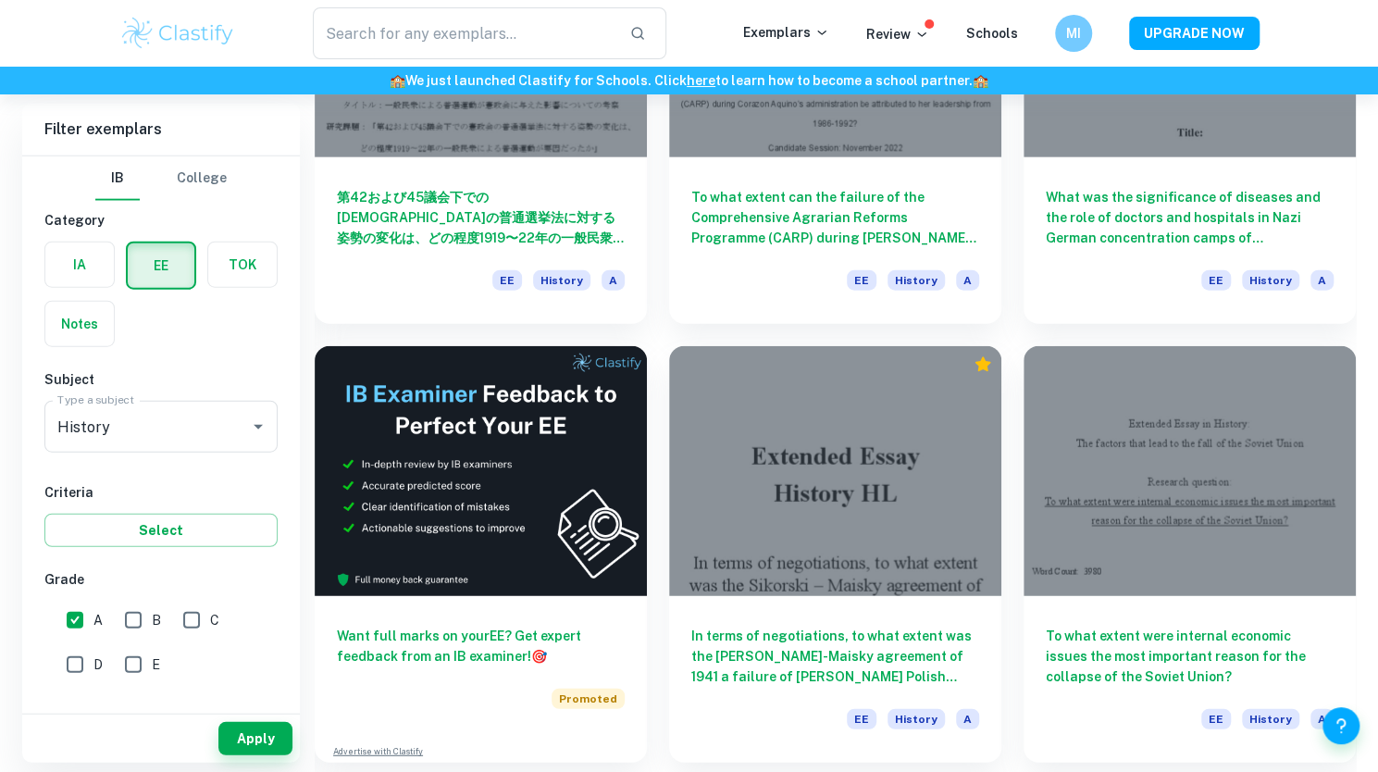
scroll to position [2519, 0]
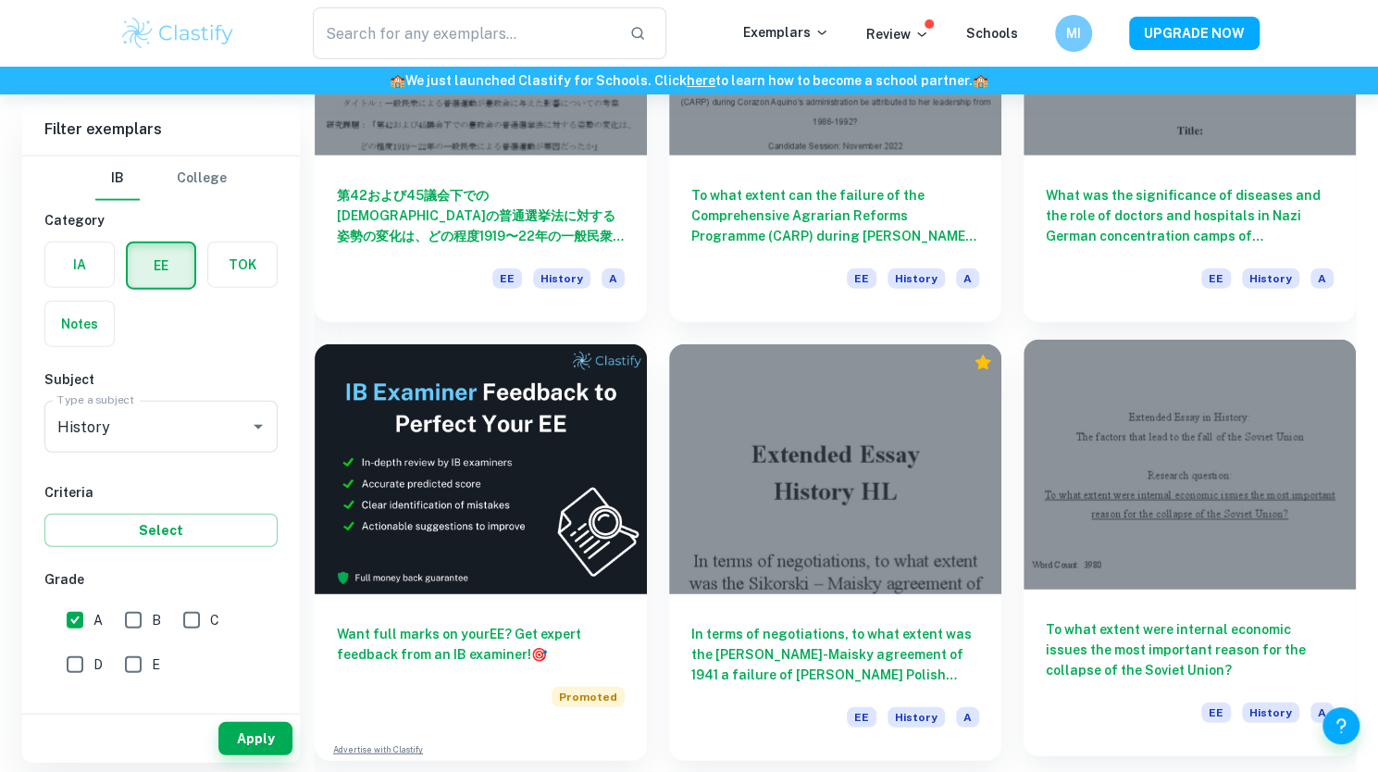
click at [1146, 538] on div at bounding box center [1190, 464] width 332 height 249
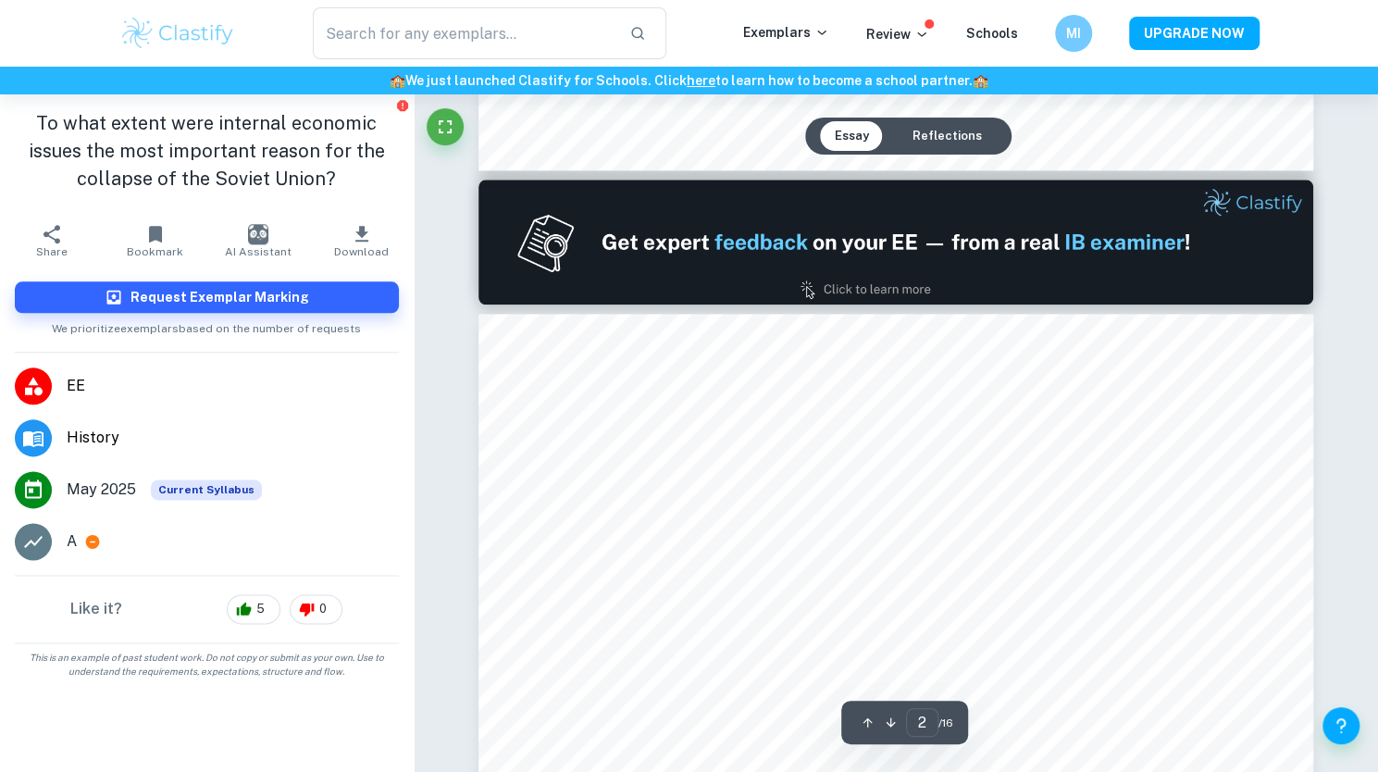
scroll to position [1137, 0]
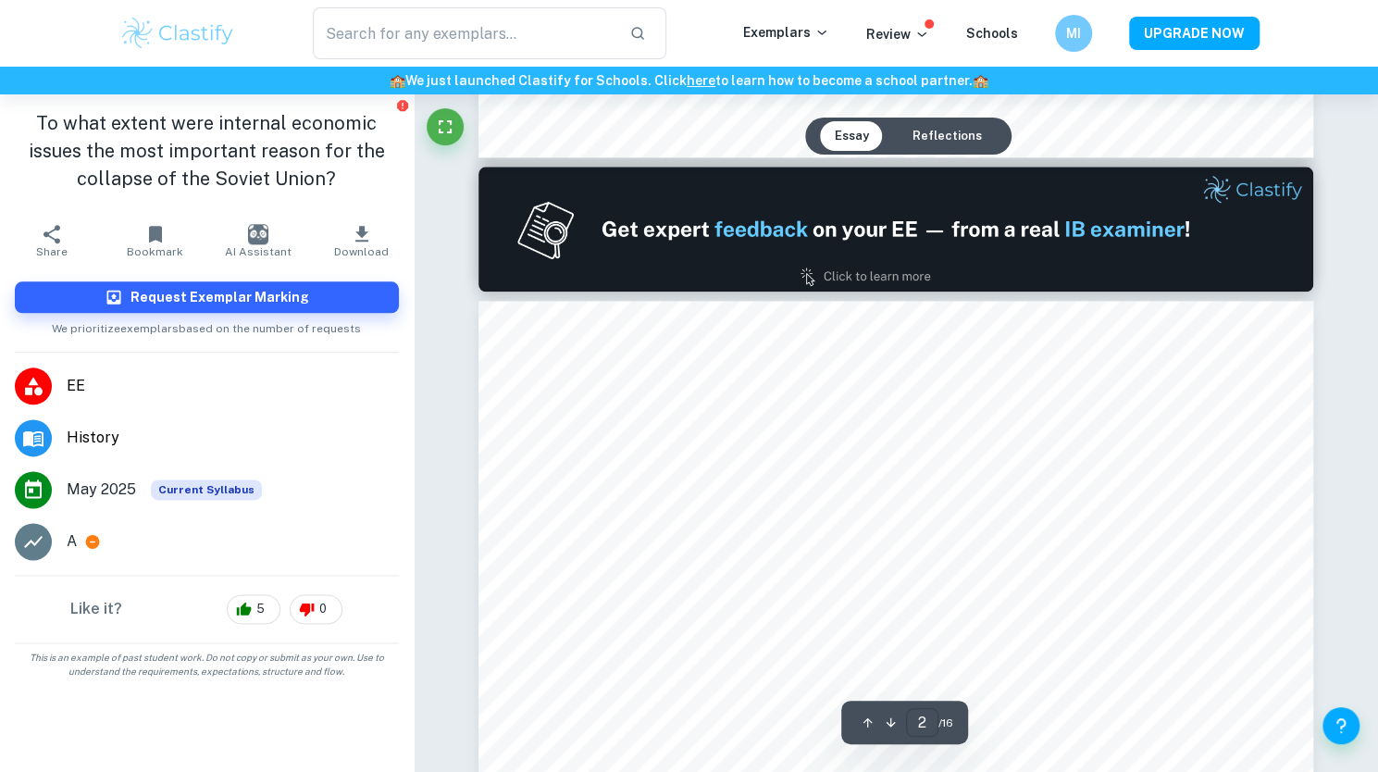
click at [929, 720] on input "2" at bounding box center [922, 722] width 32 height 29
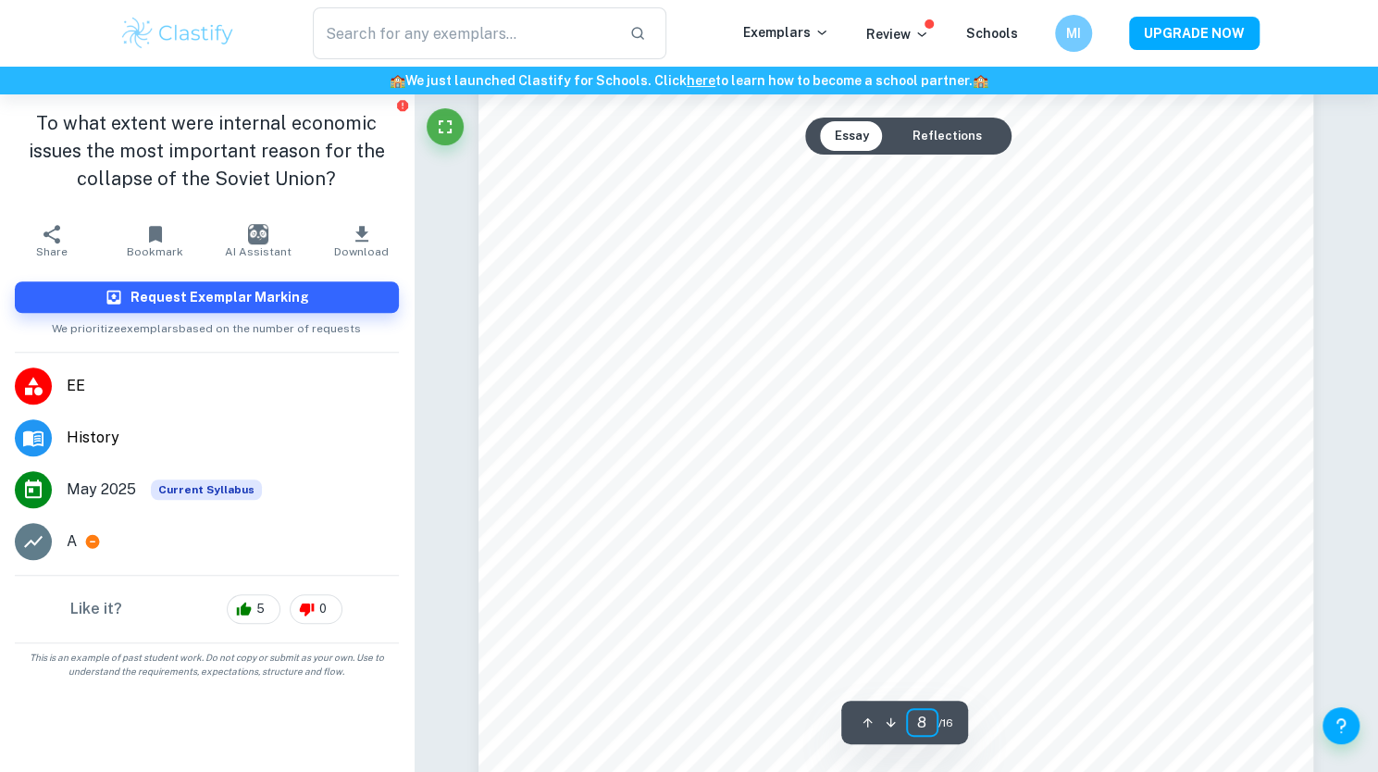
scroll to position [8916, 0]
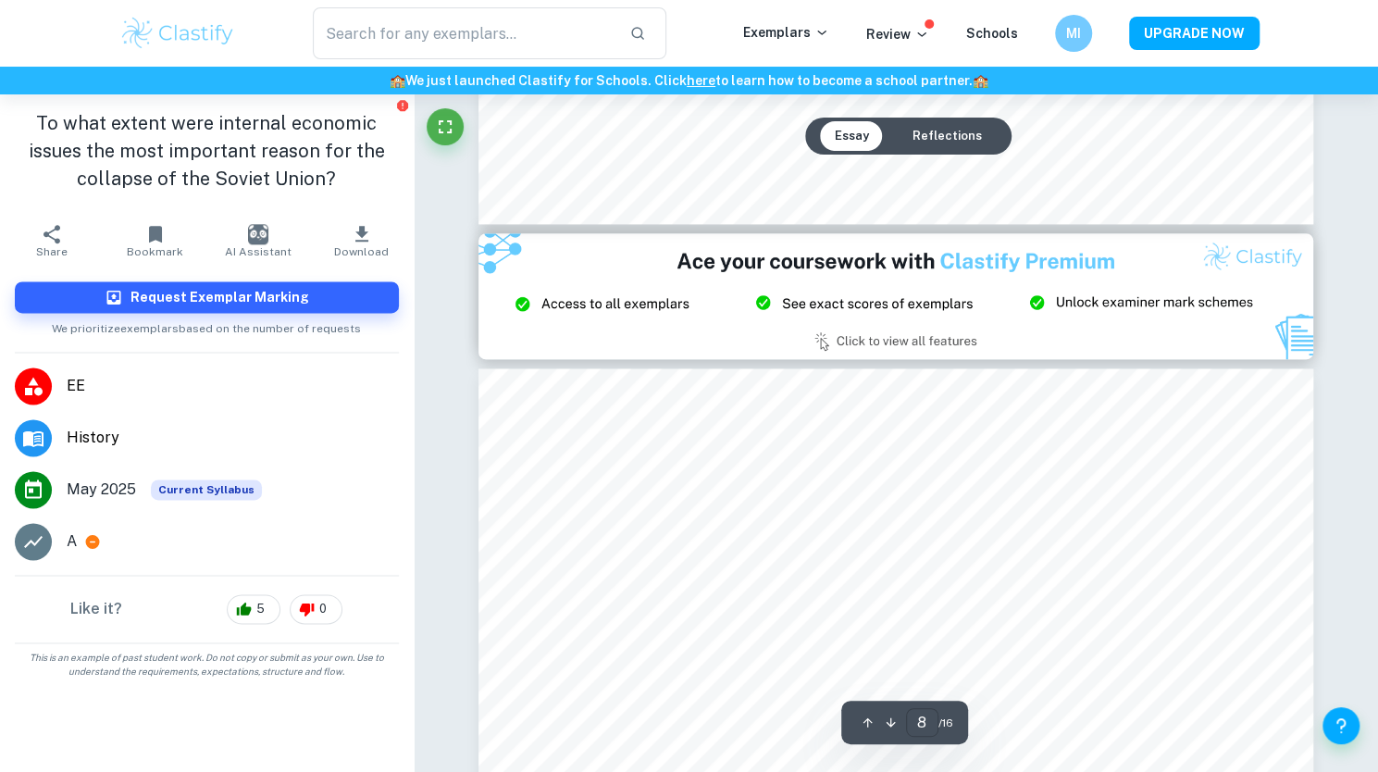
type input "9"
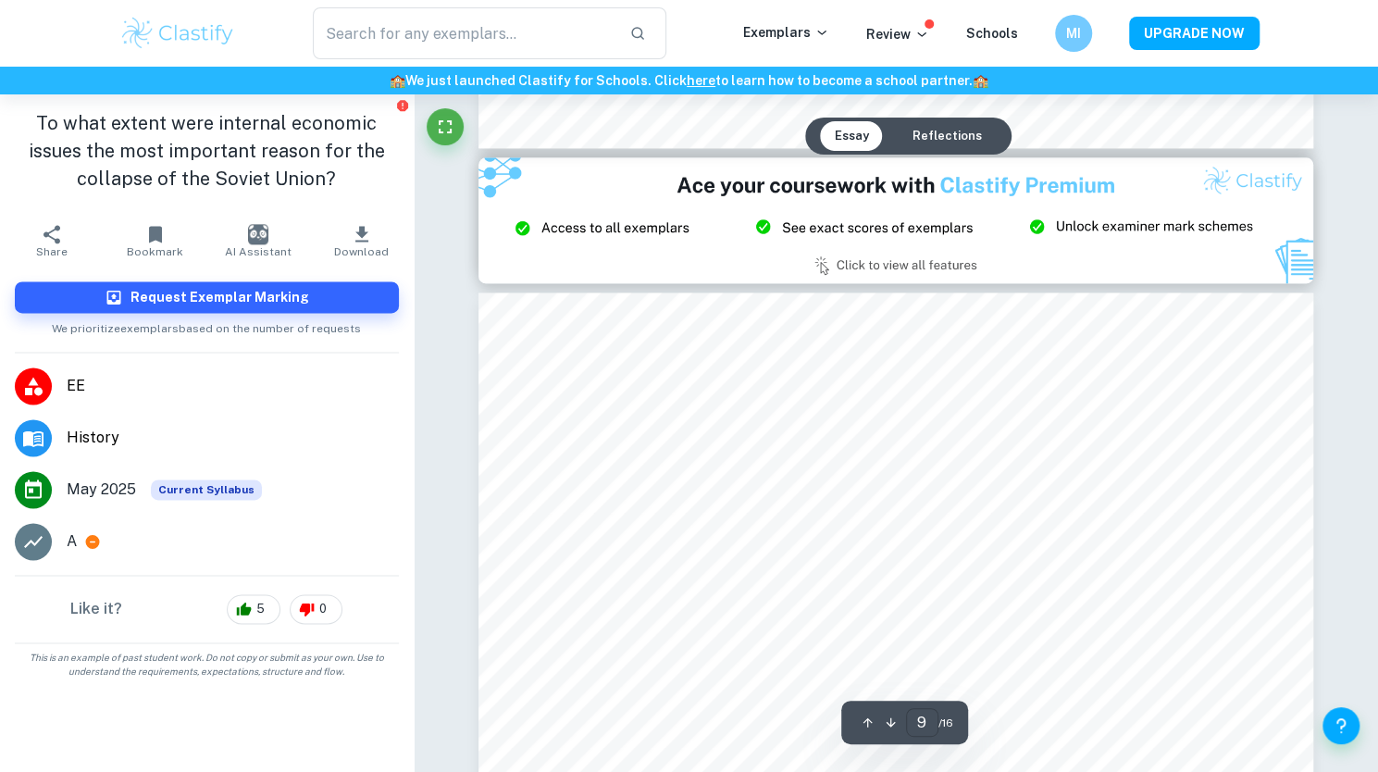
scroll to position [9616, 0]
